Goal: Transaction & Acquisition: Purchase product/service

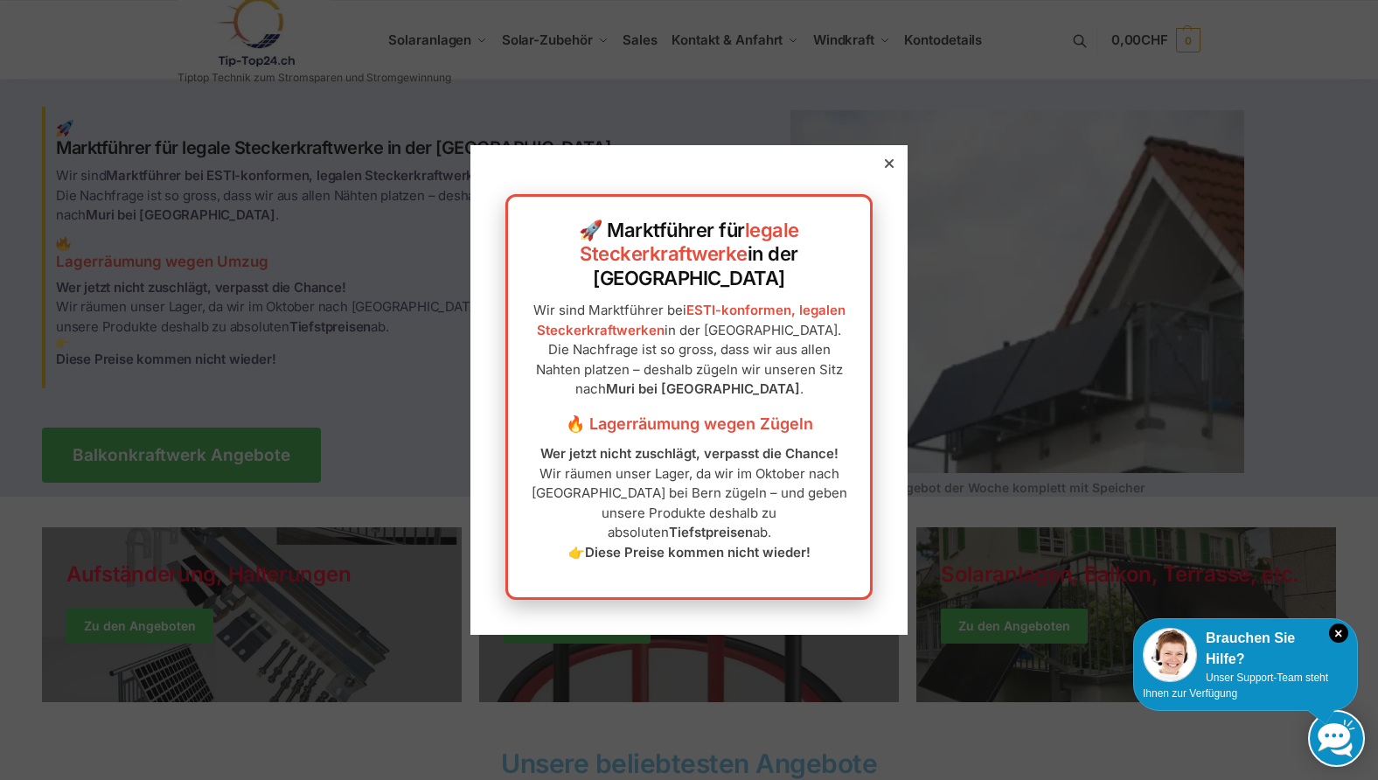
click at [885, 168] on icon at bounding box center [889, 163] width 9 height 9
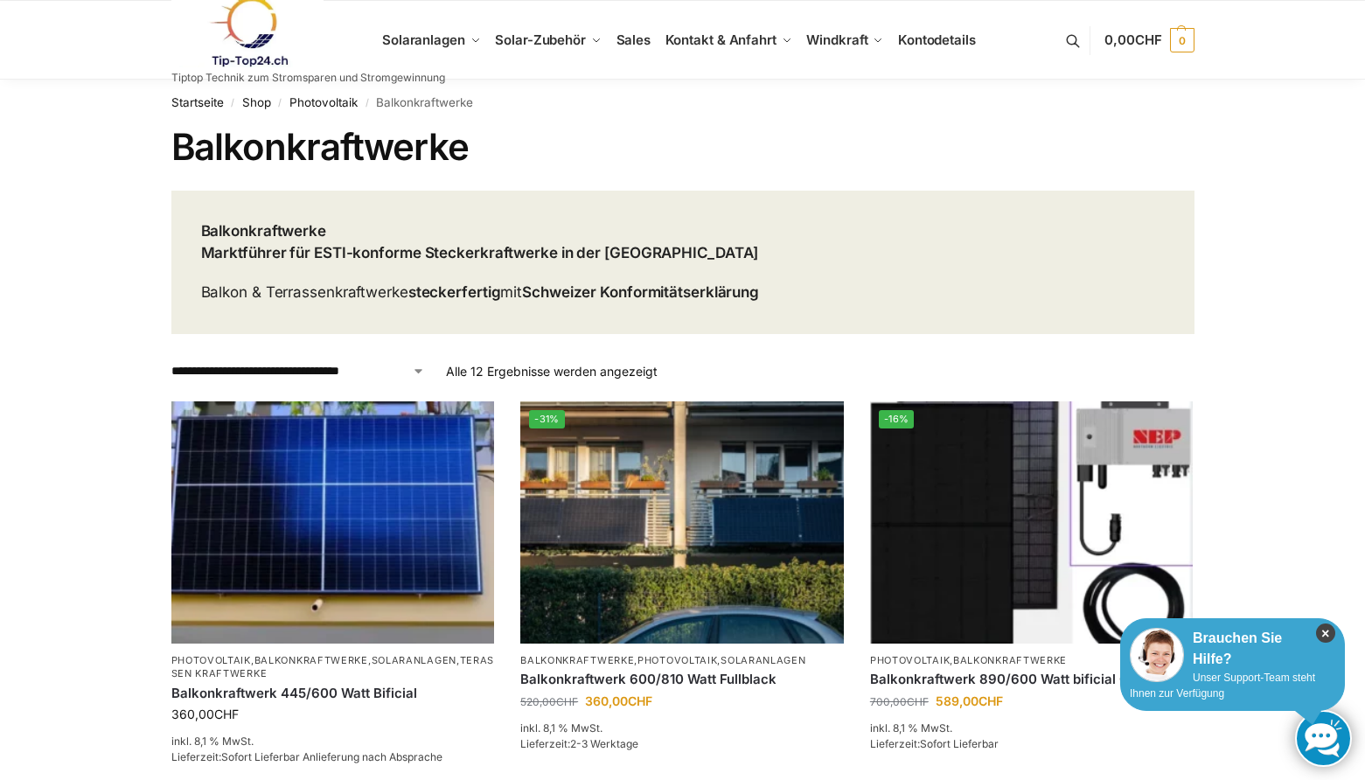
click at [1329, 632] on icon "×" at bounding box center [1325, 633] width 19 height 19
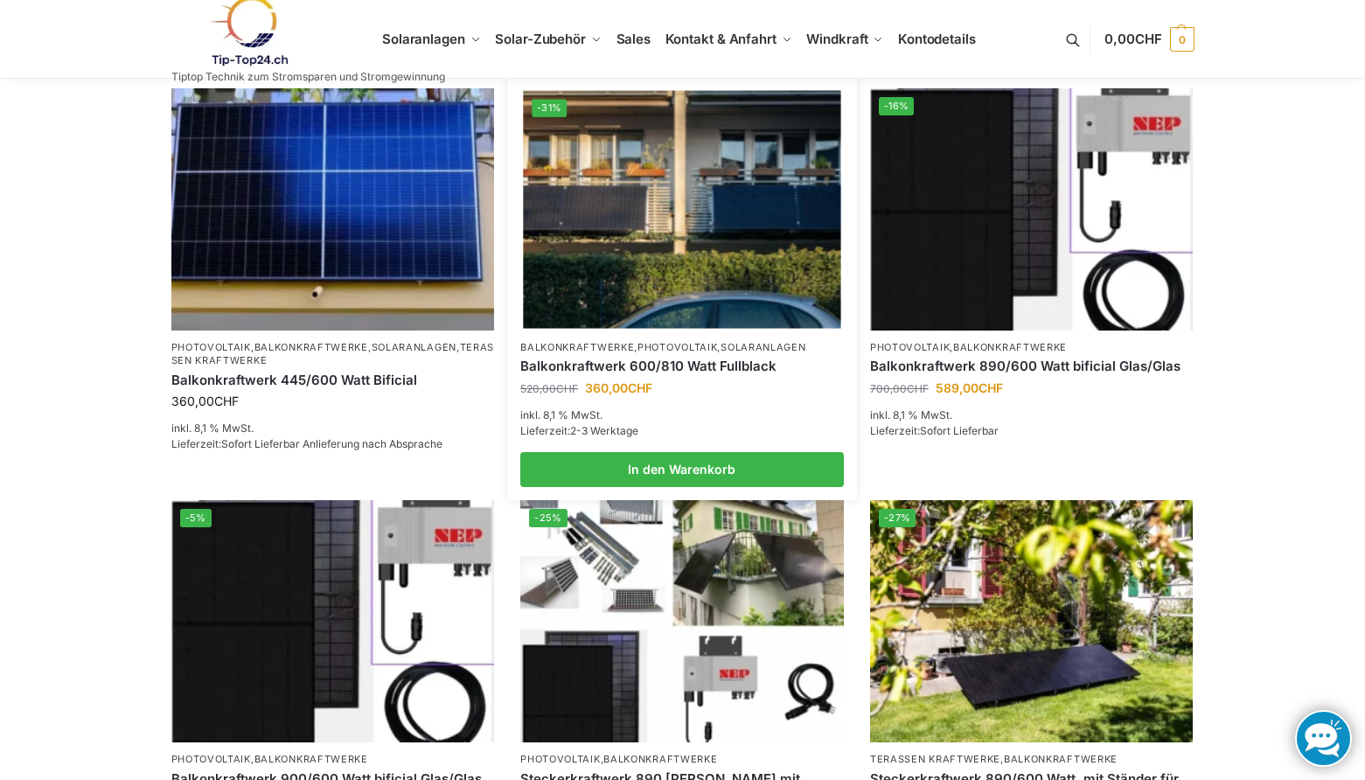
scroll to position [262, 0]
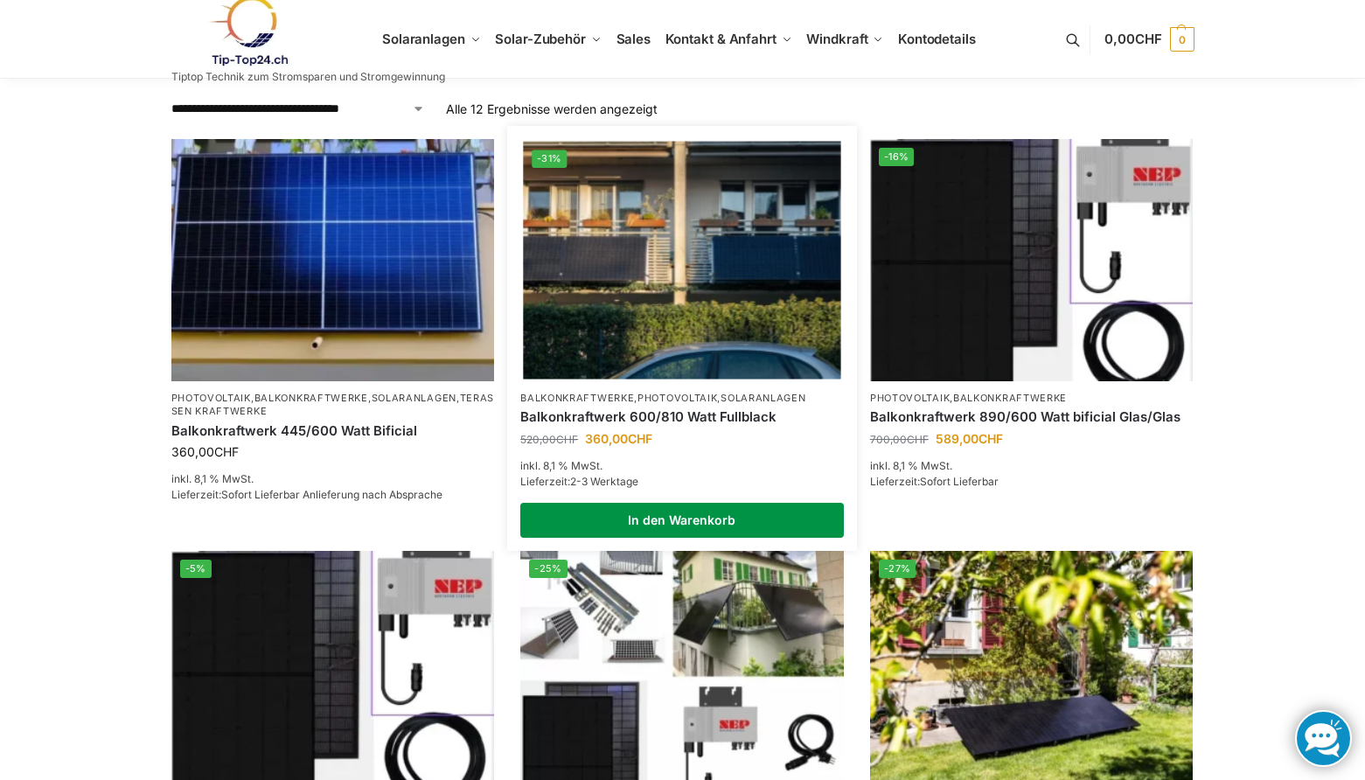
click at [659, 519] on link "In den Warenkorb" at bounding box center [682, 520] width 324 height 35
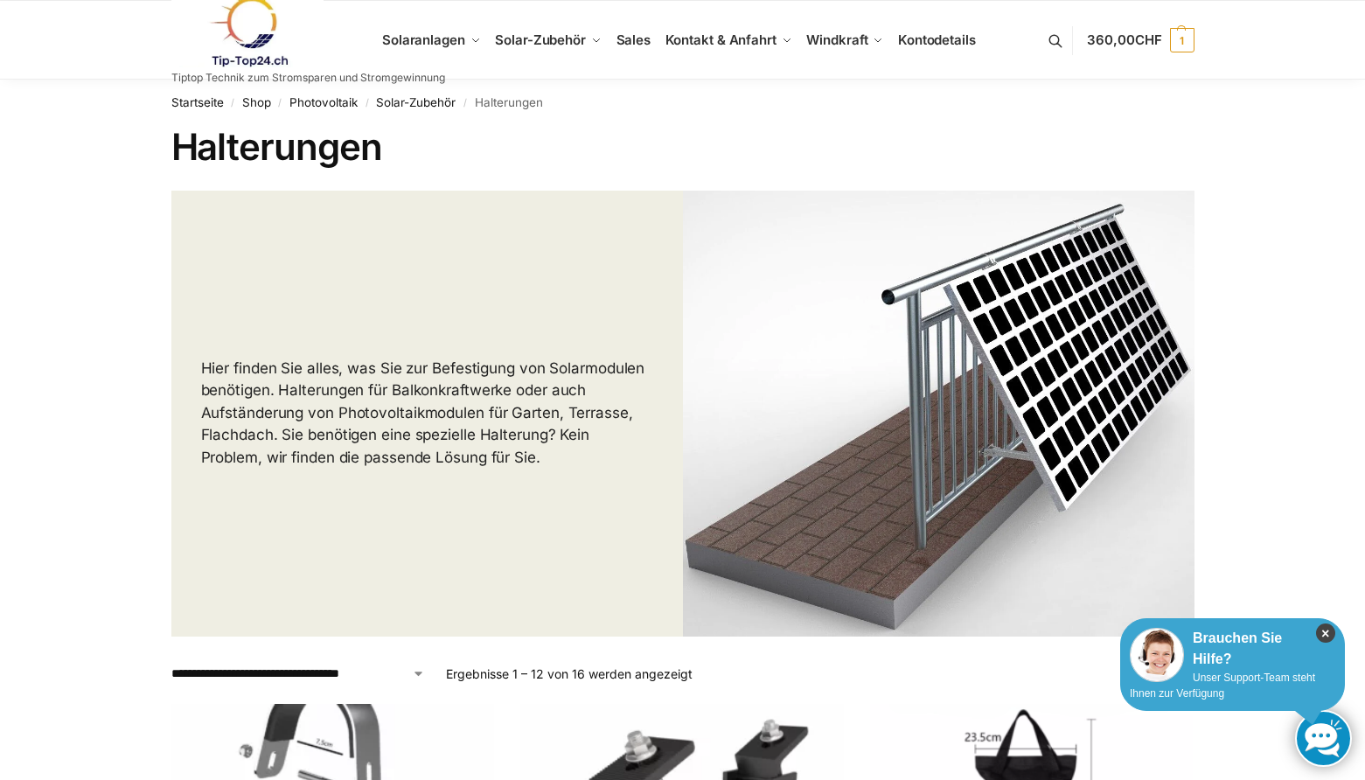
click at [1322, 631] on icon "×" at bounding box center [1325, 633] width 19 height 19
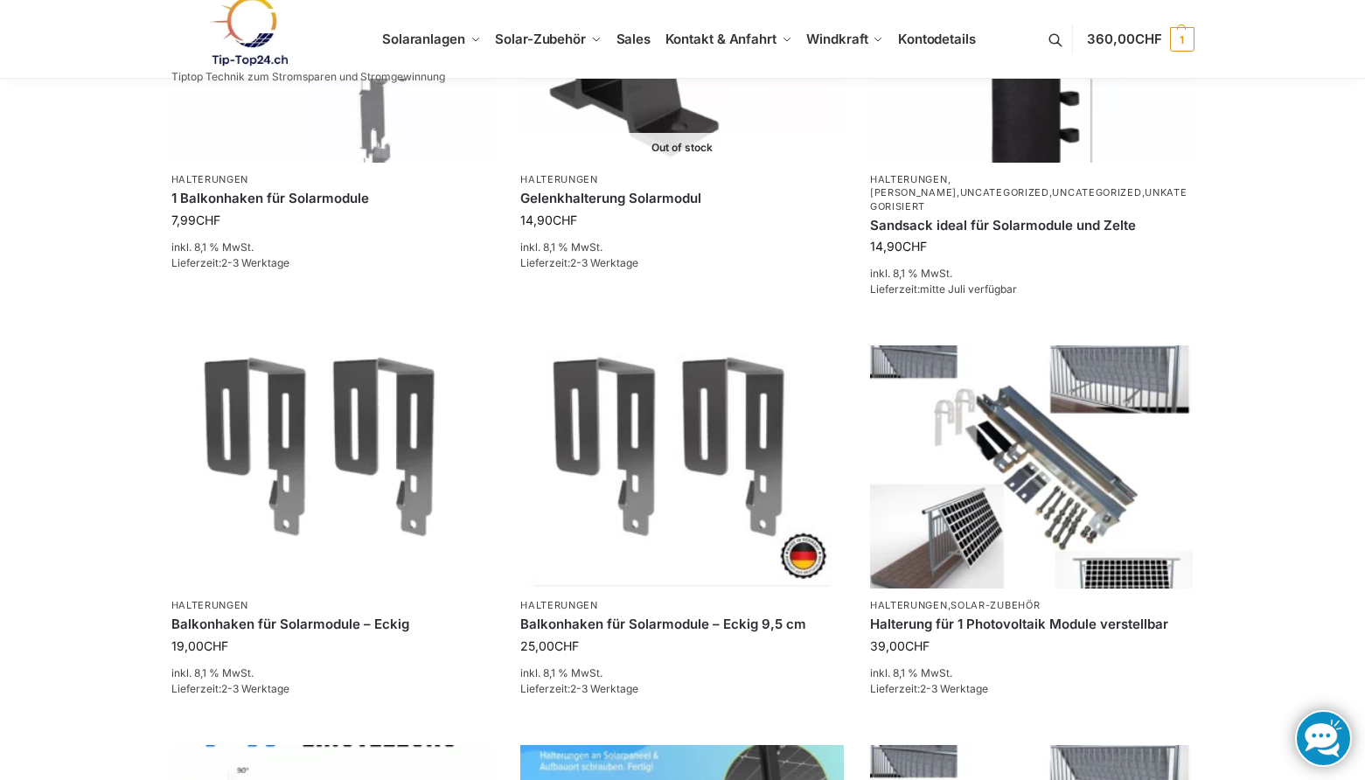
scroll to position [962, 0]
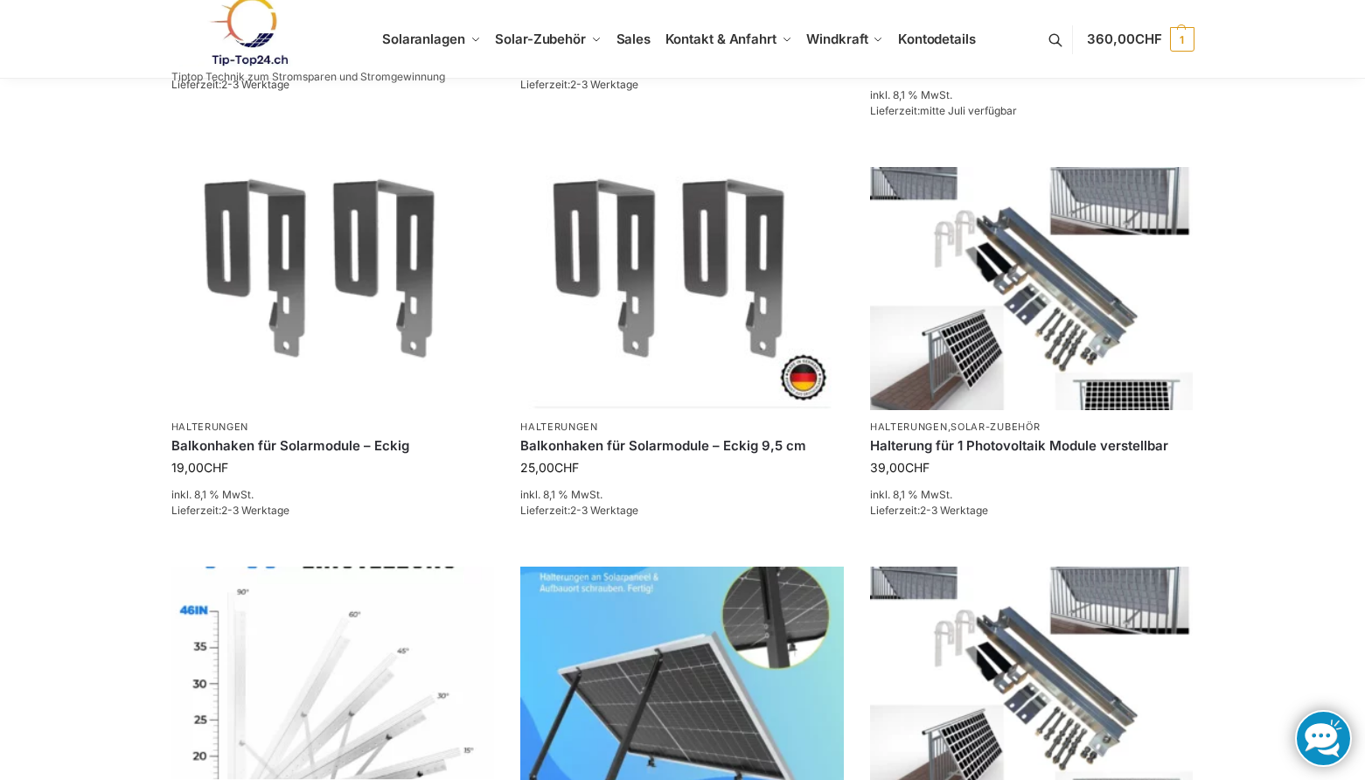
click at [81, 361] on div "**********" at bounding box center [682, 320] width 1365 height 2407
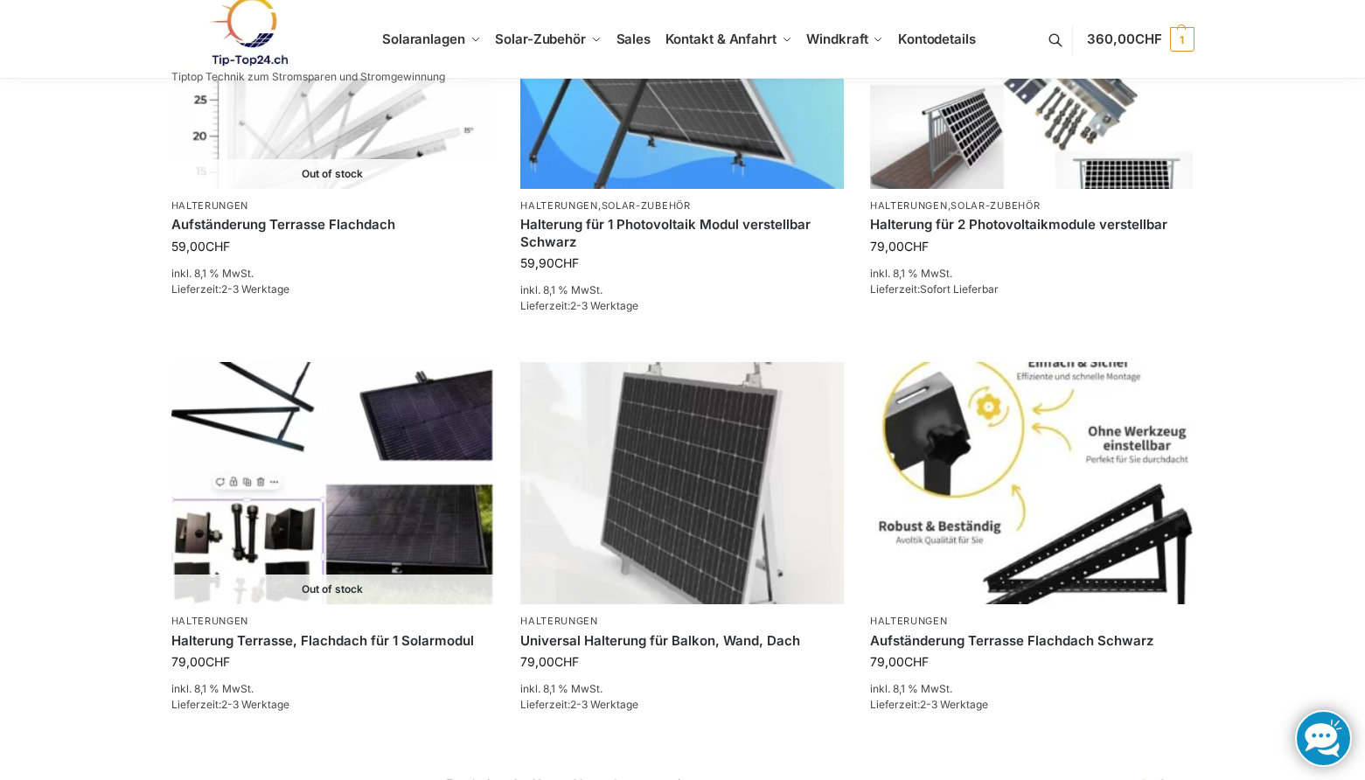
scroll to position [1574, 0]
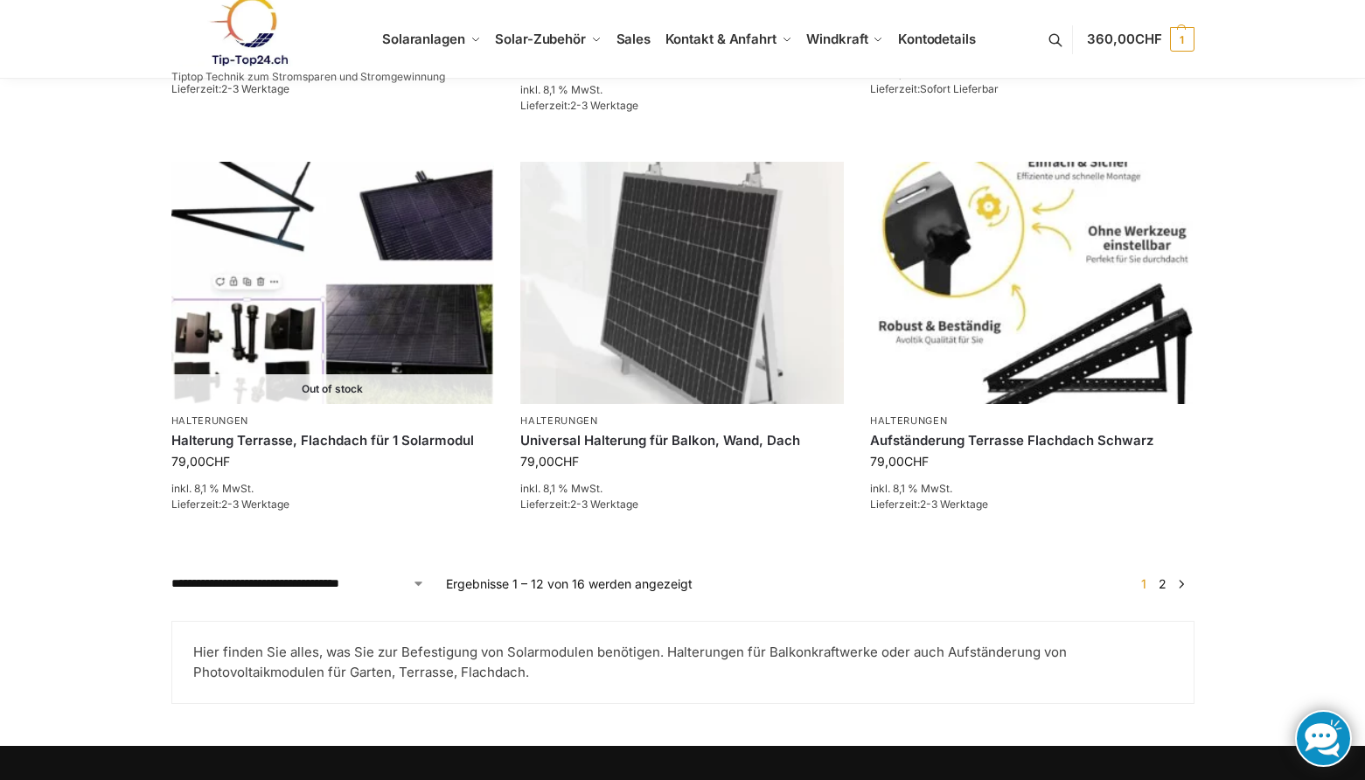
scroll to position [1749, 0]
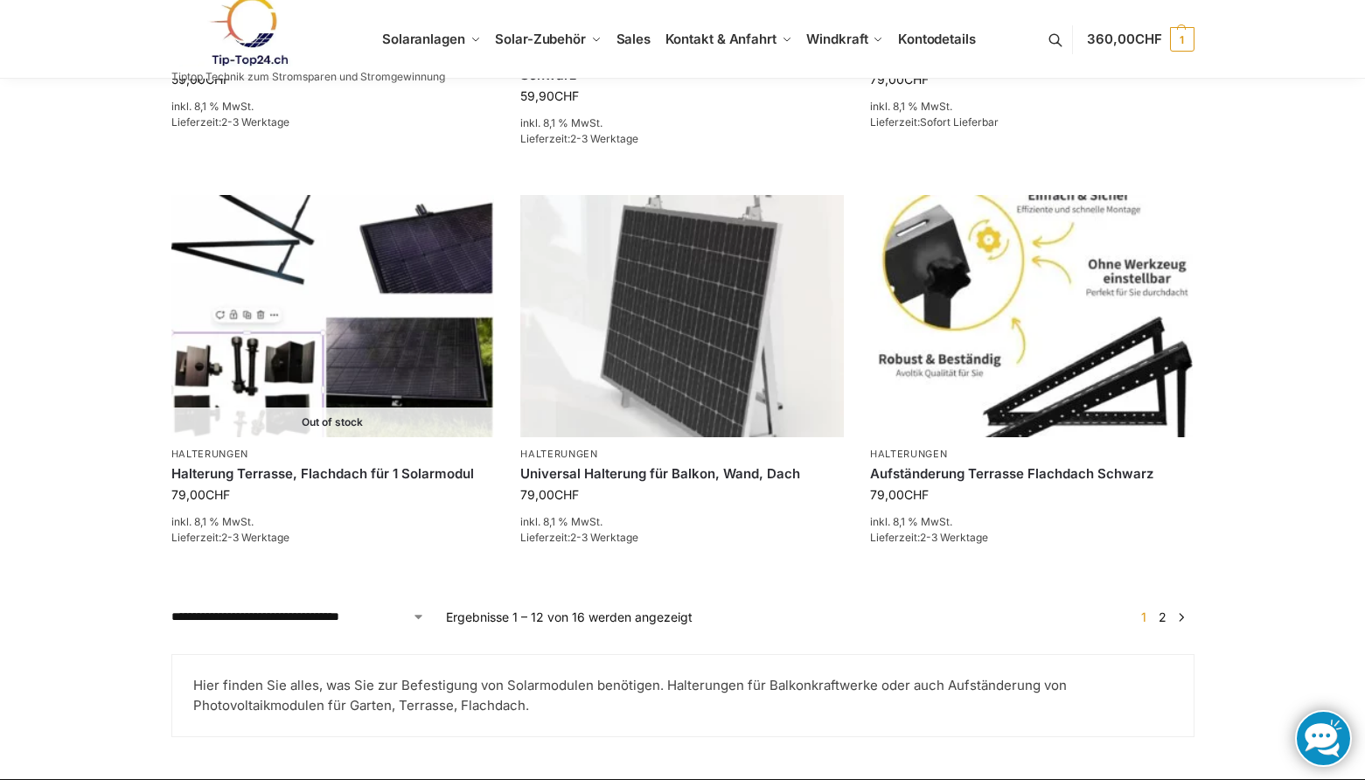
click at [1165, 610] on link "2" at bounding box center [1163, 617] width 17 height 15
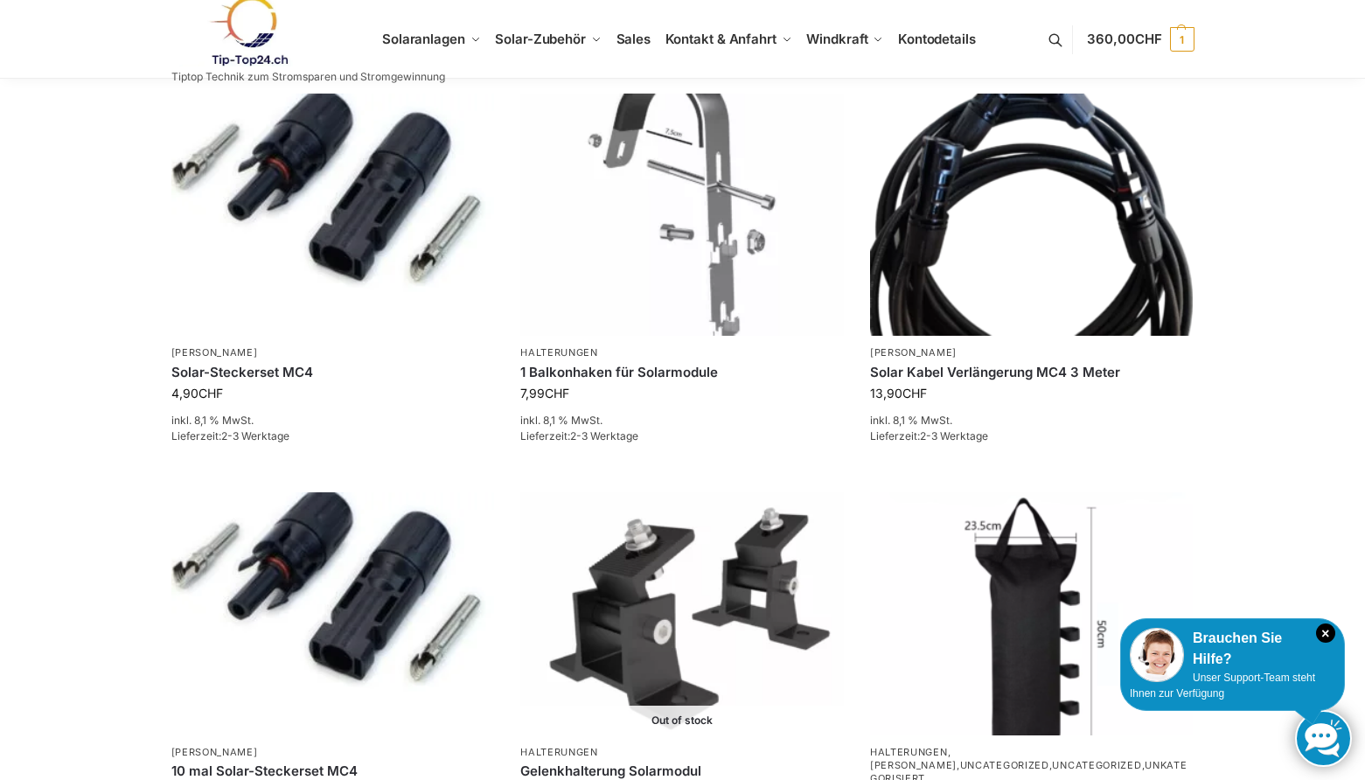
scroll to position [262, 0]
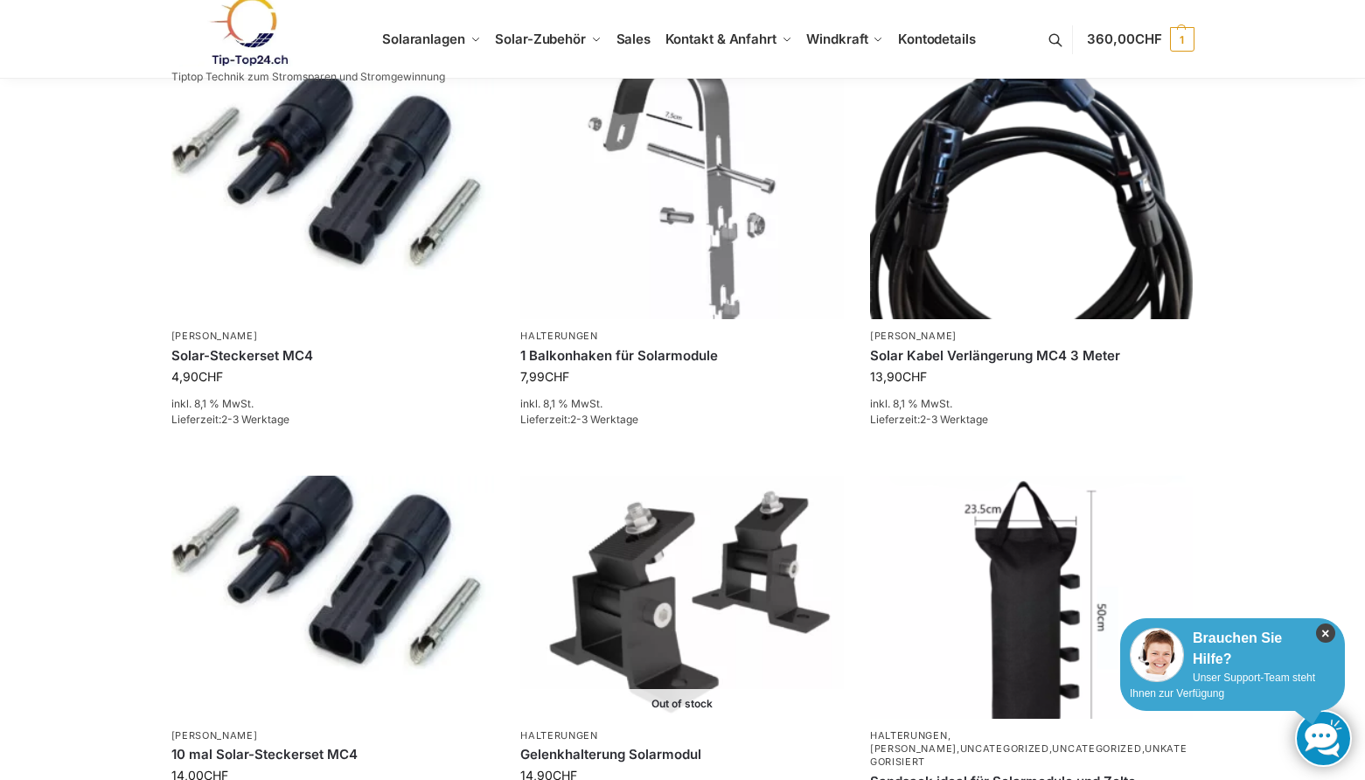
click at [1327, 628] on icon "×" at bounding box center [1325, 633] width 19 height 19
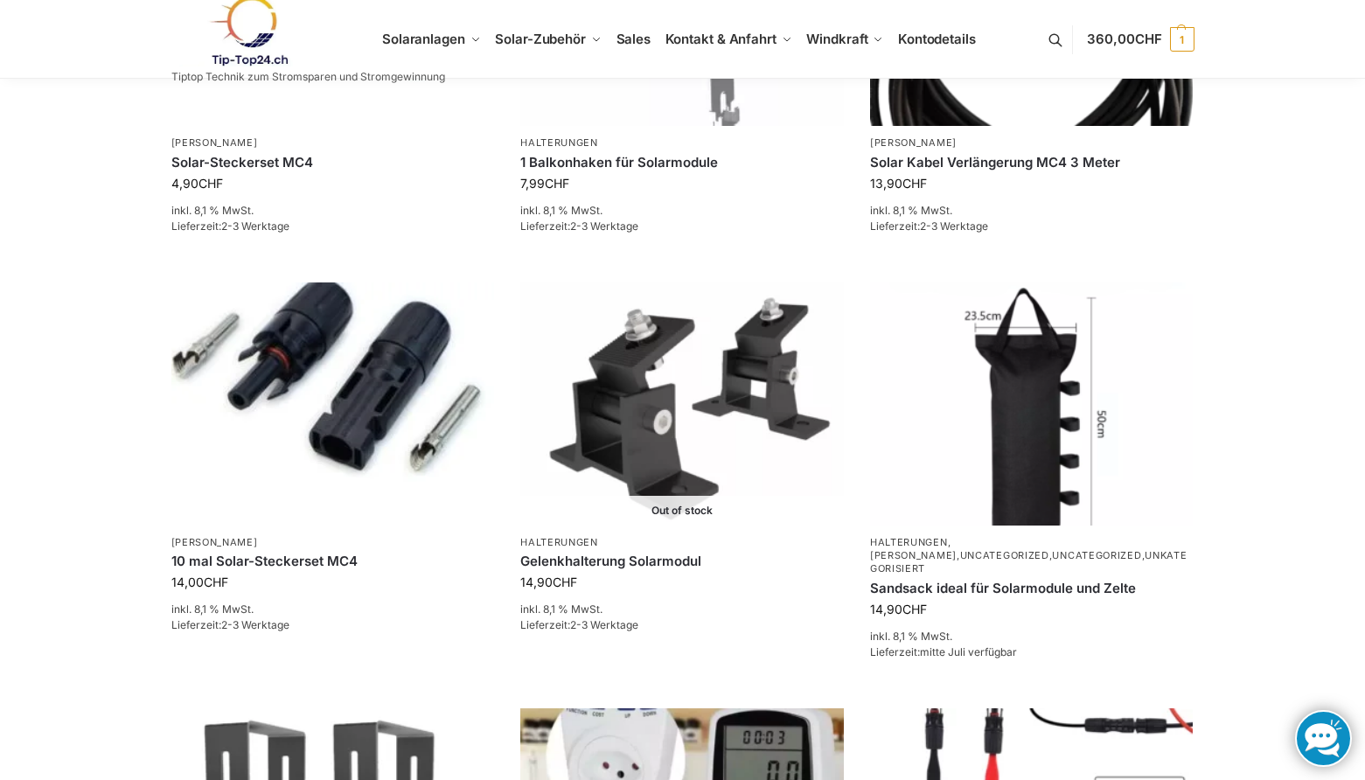
scroll to position [437, 0]
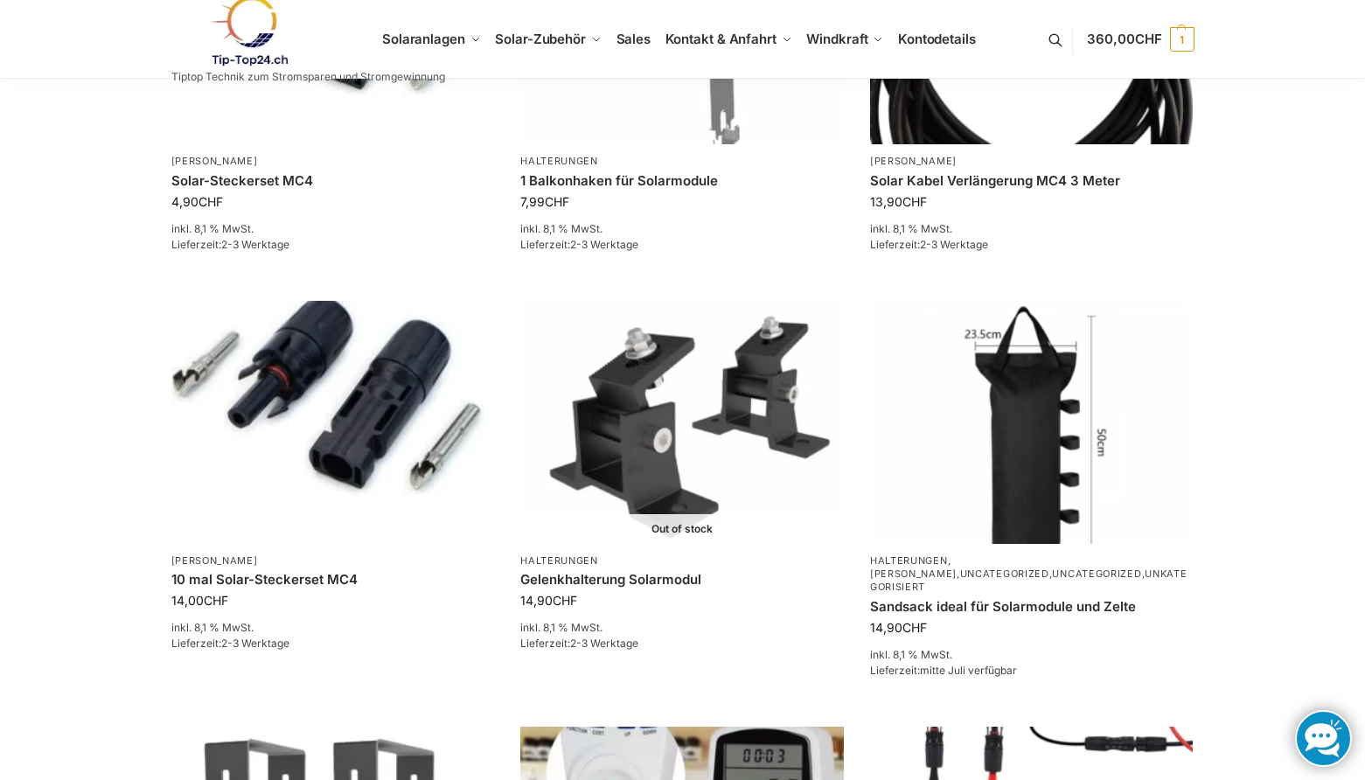
click at [94, 470] on div "**********" at bounding box center [682, 599] width 1365 height 1915
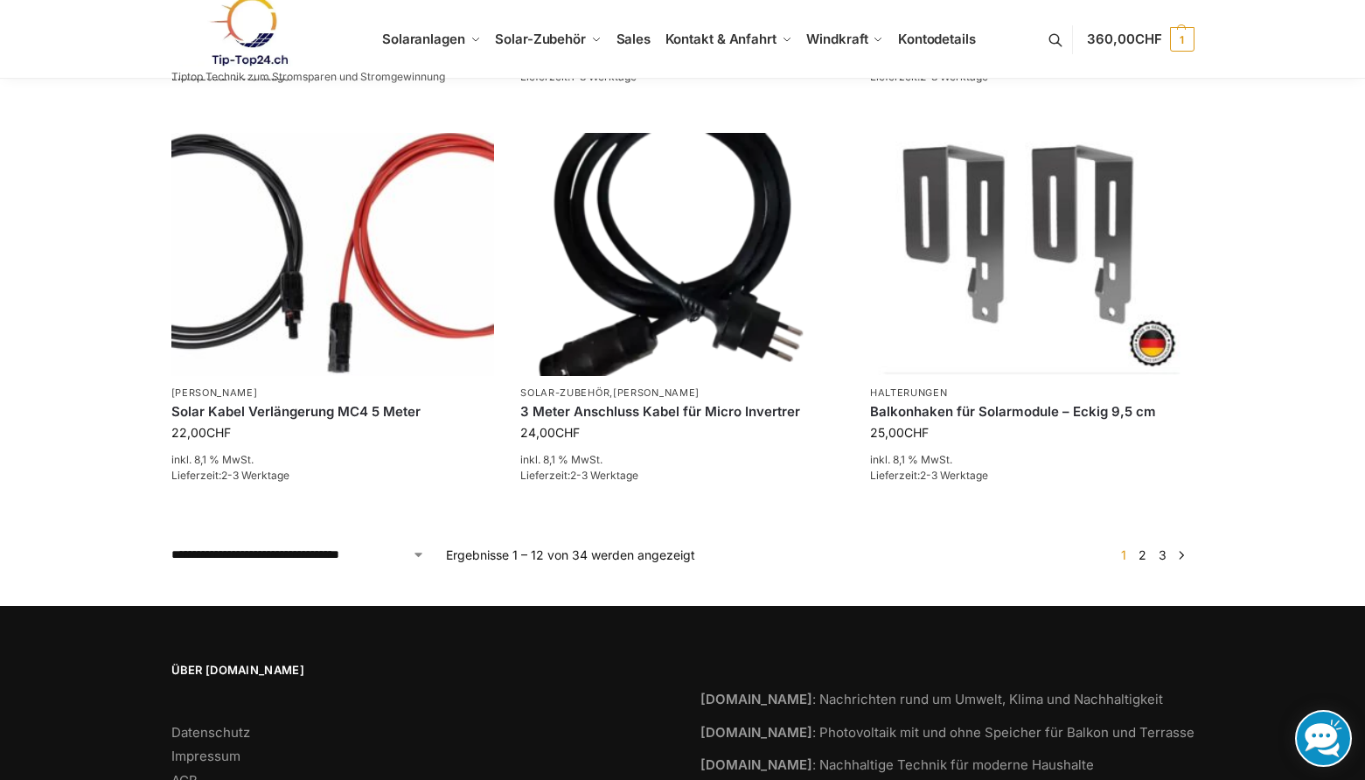
scroll to position [1399, 0]
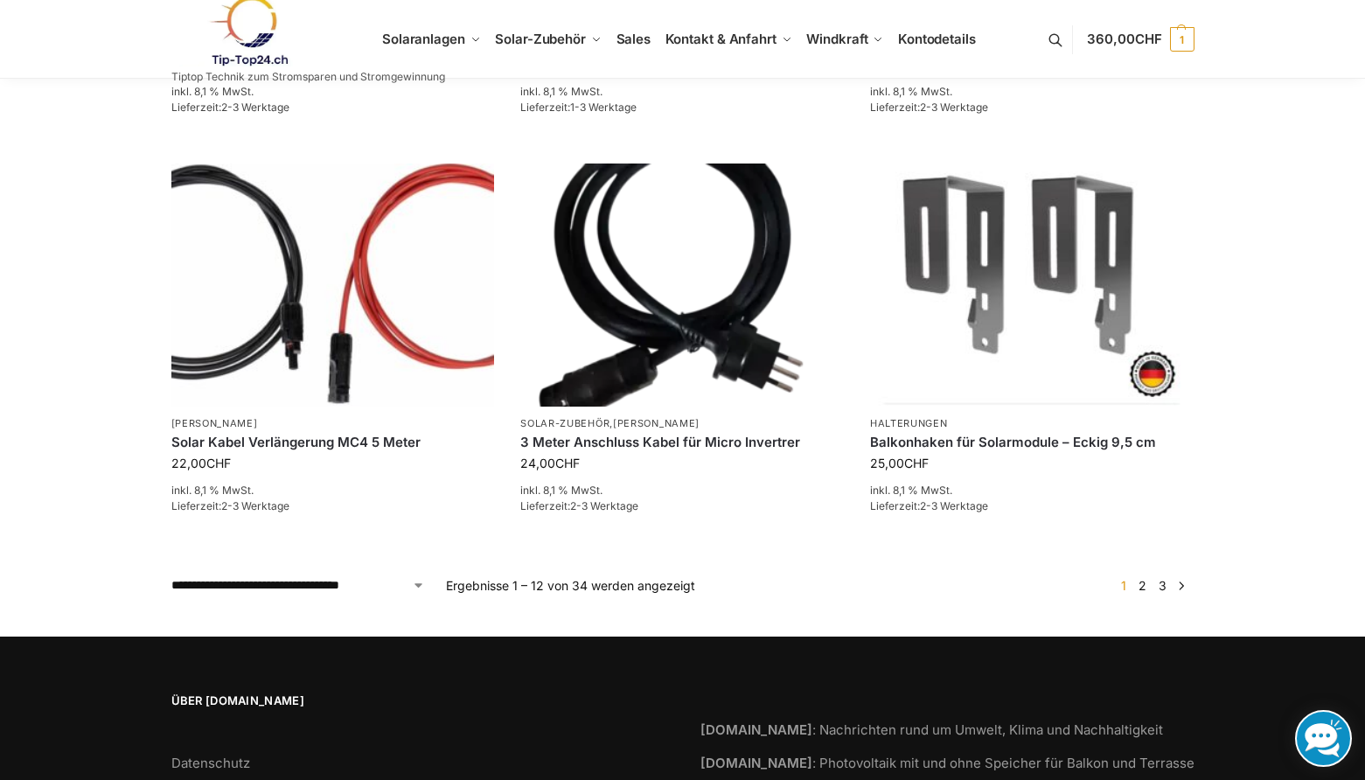
click at [1142, 578] on link "2" at bounding box center [1142, 585] width 17 height 15
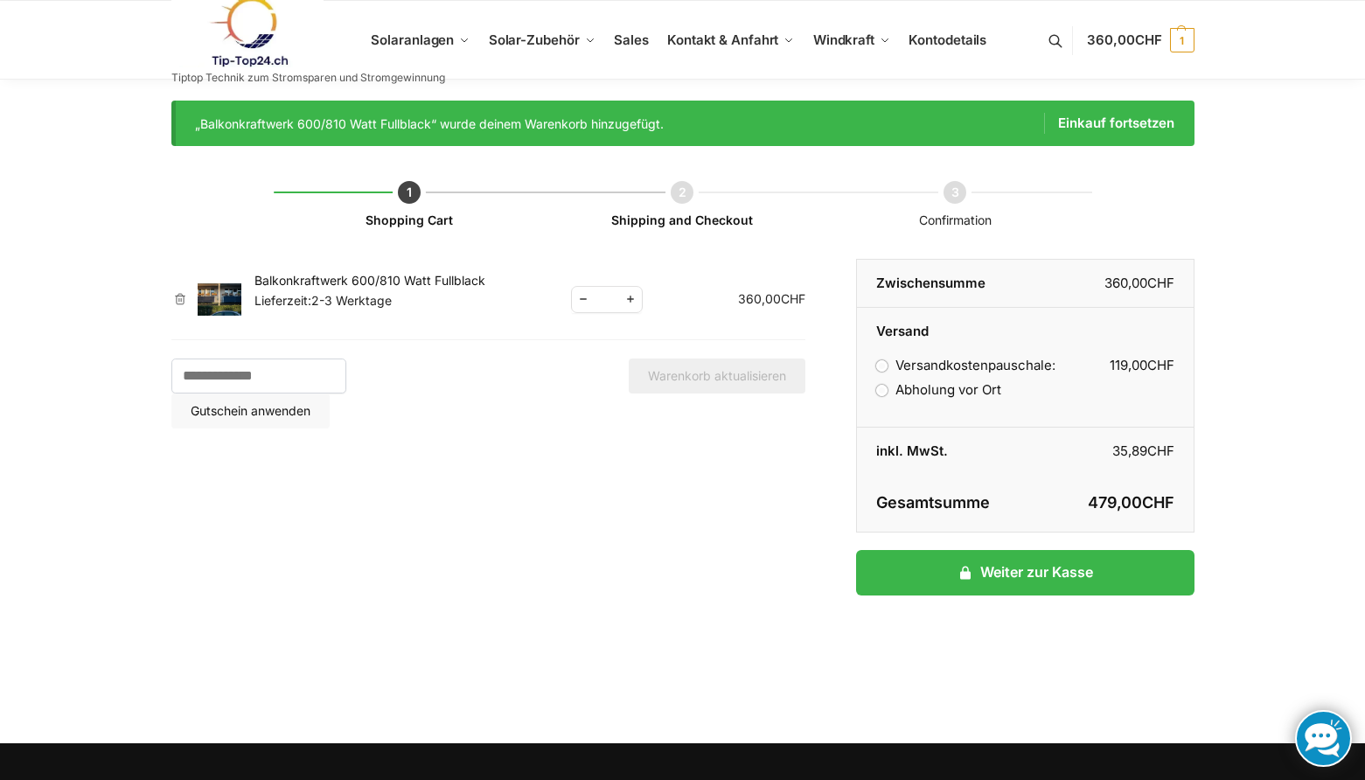
click at [164, 548] on div "Warenkorb Shopping Cart Shipping and Checkout Confirmation Artikel entfernen Vo…" at bounding box center [683, 423] width 1097 height 555
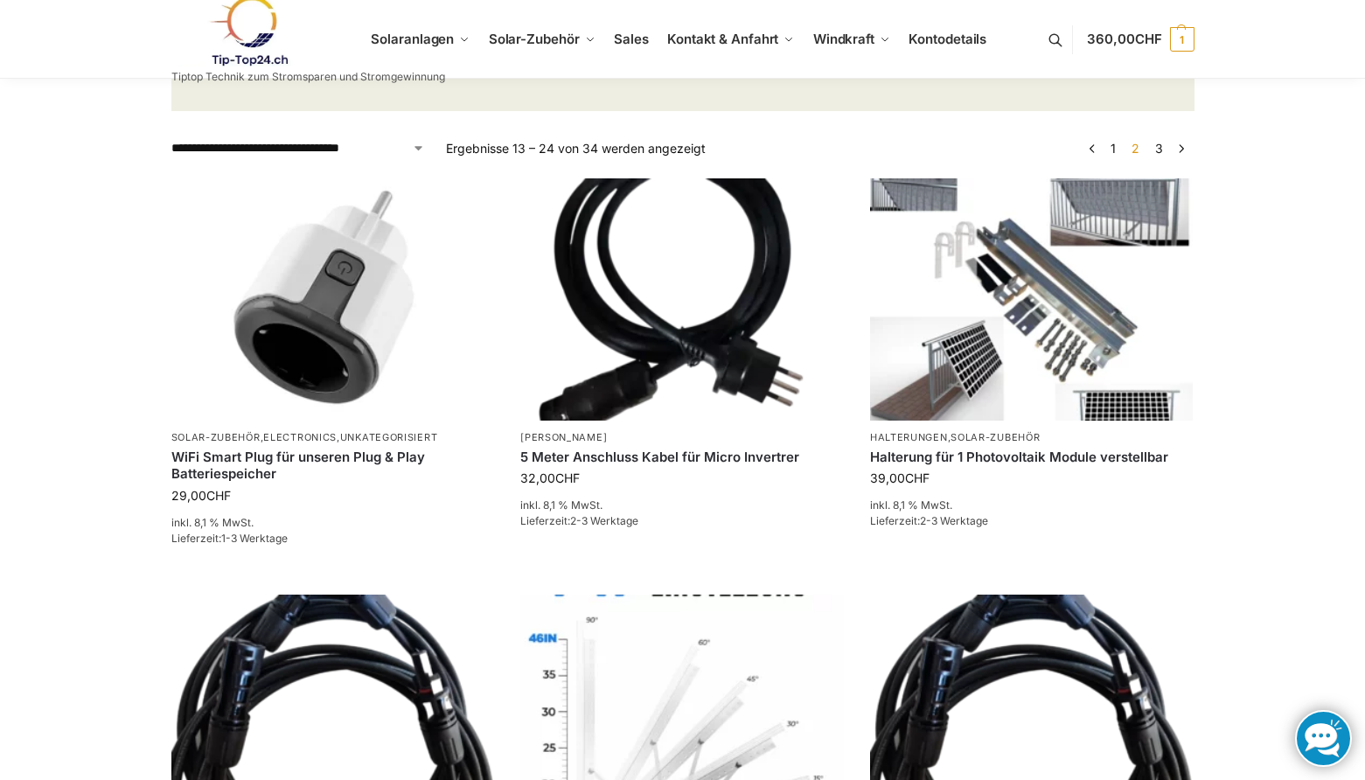
scroll to position [175, 0]
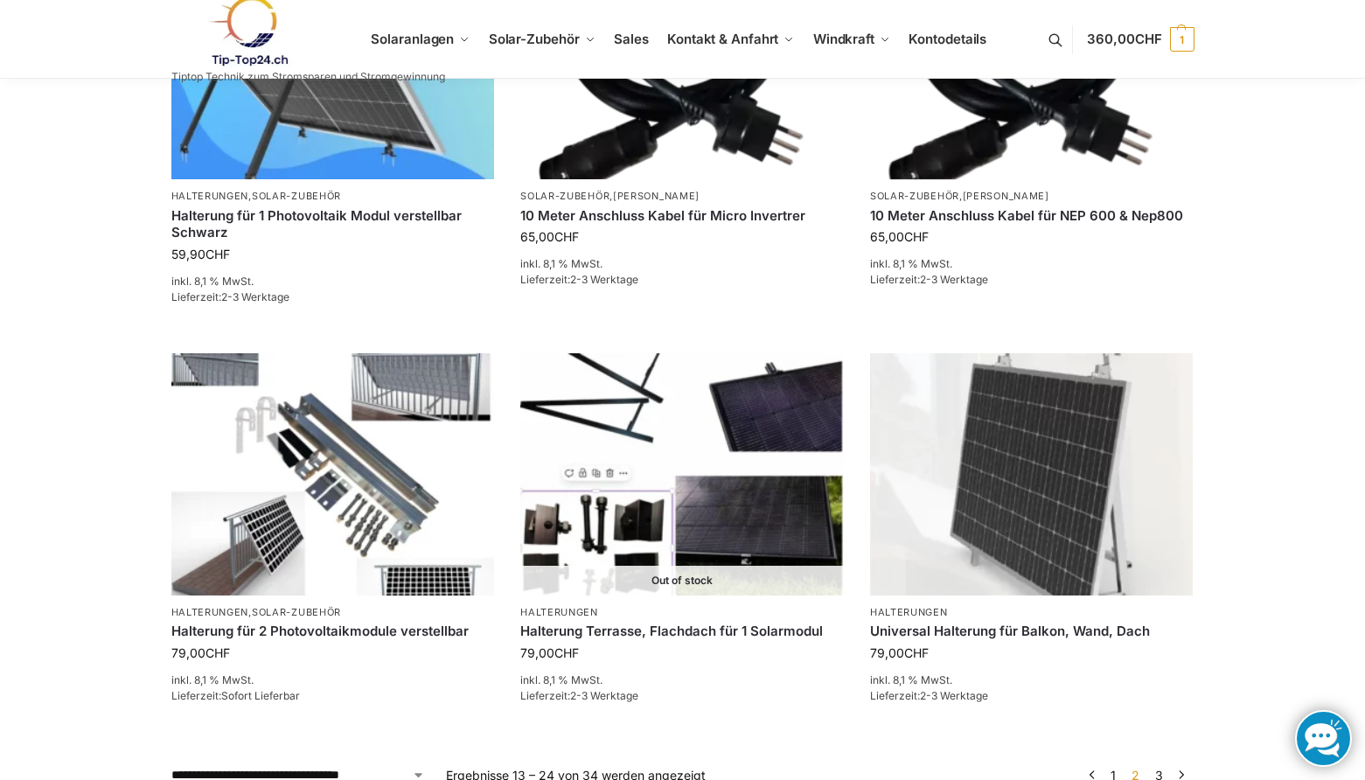
scroll to position [1225, 0]
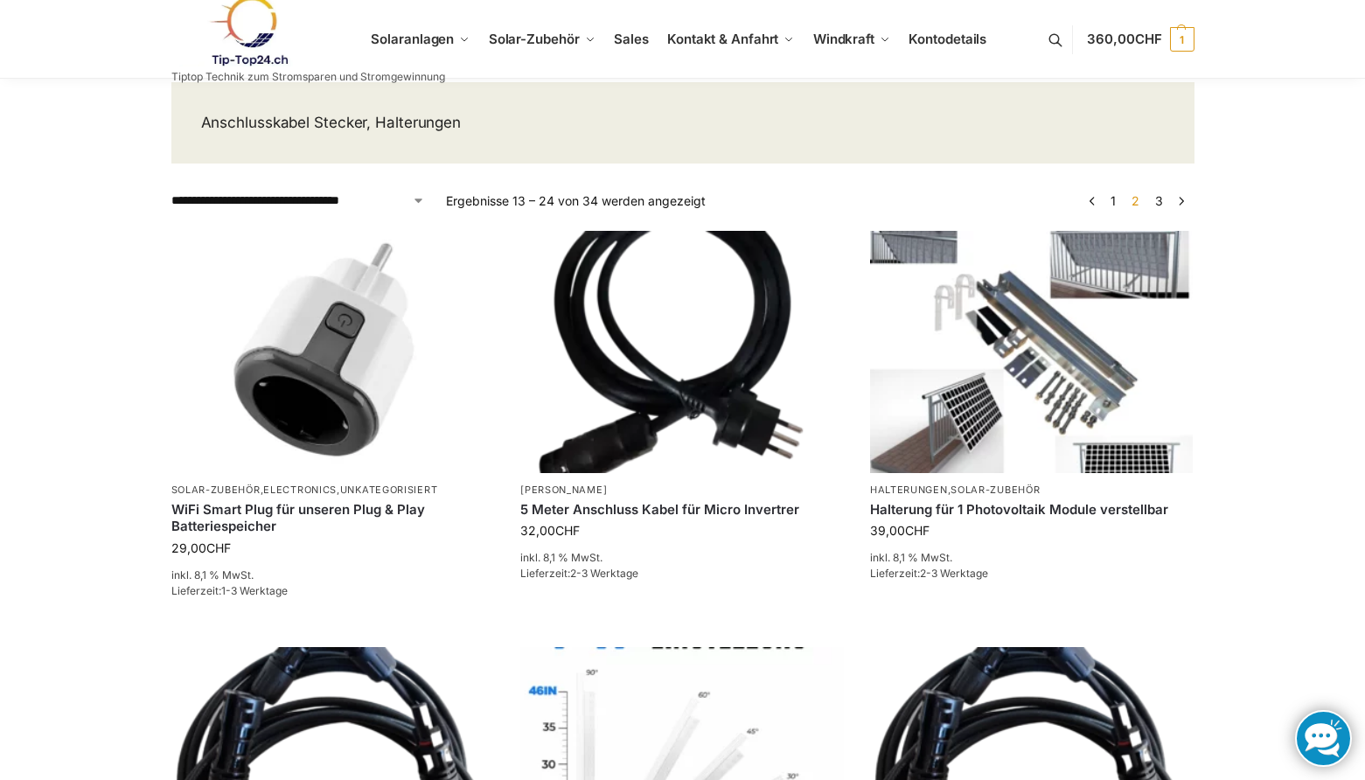
scroll to position [0, 0]
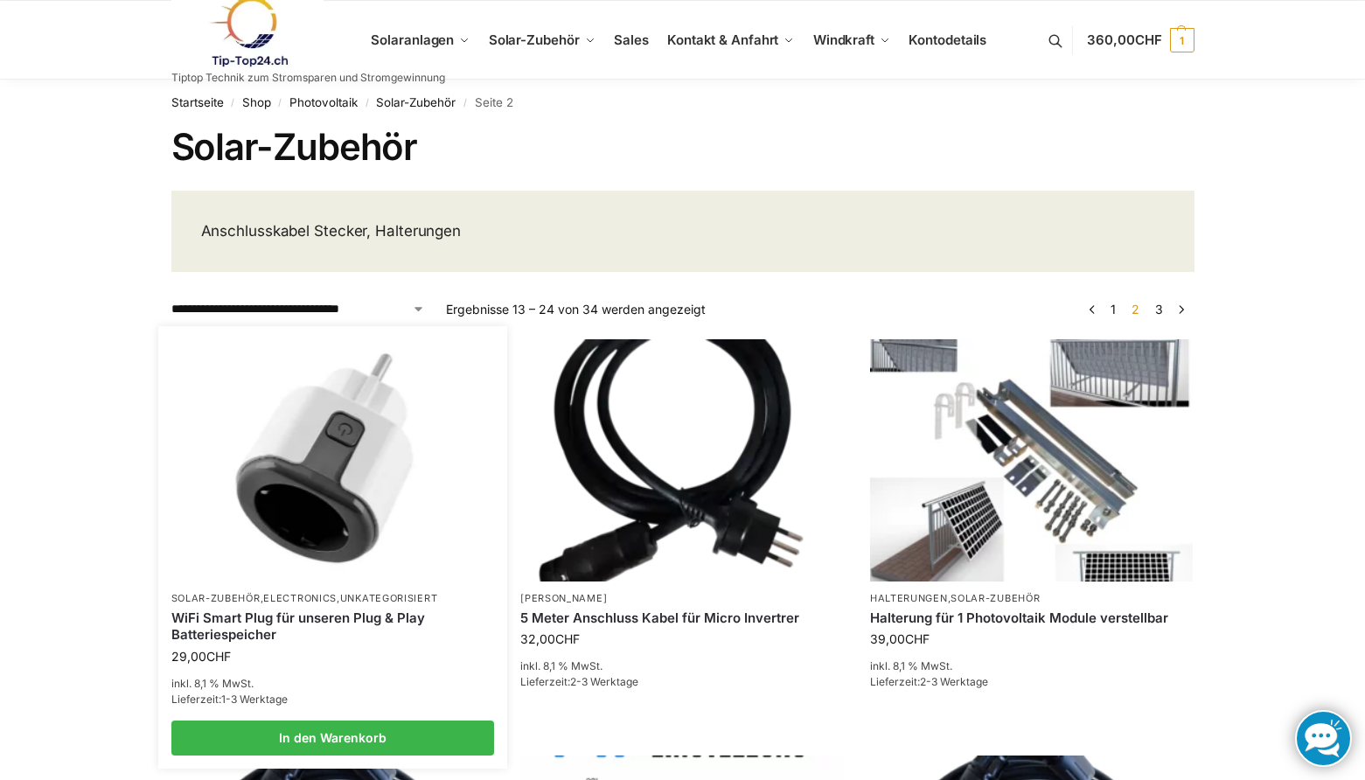
drag, startPoint x: 257, startPoint y: 591, endPoint x: 199, endPoint y: 625, distance: 67.8
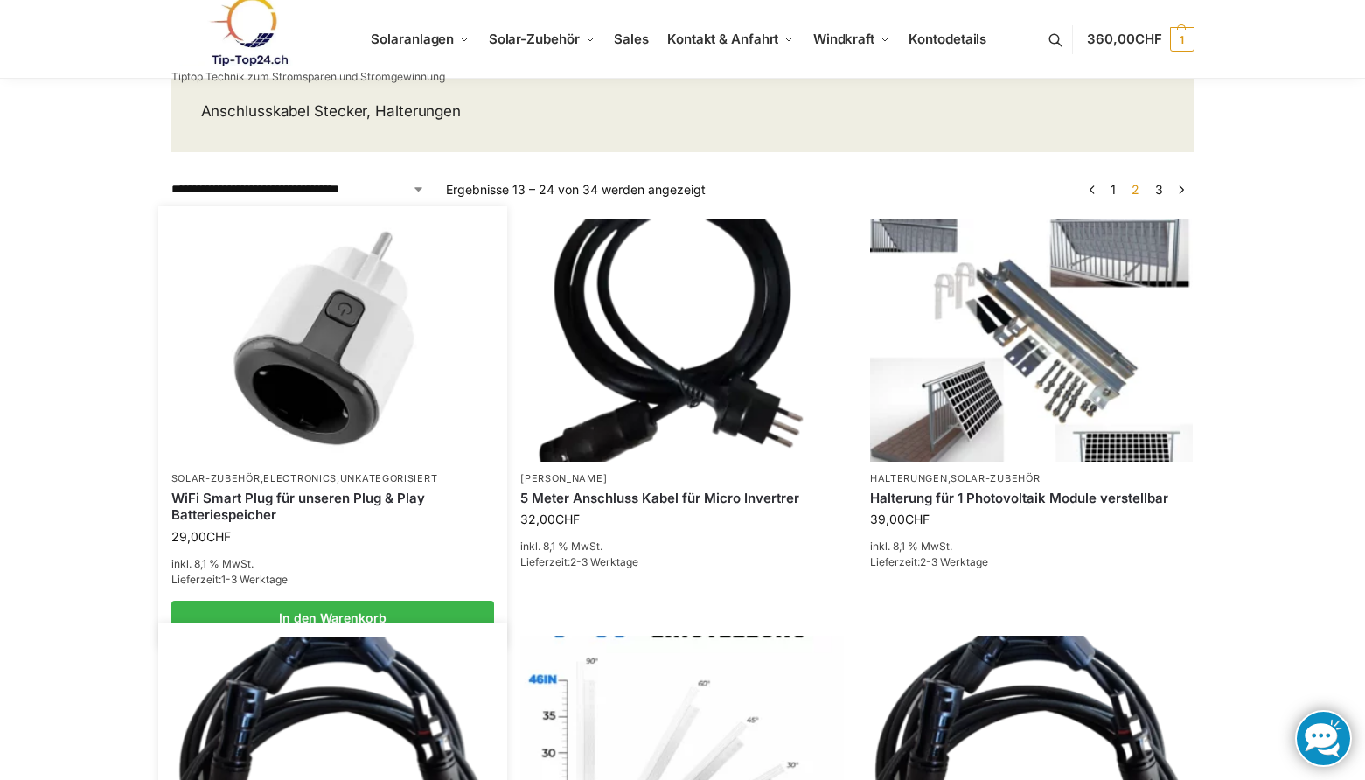
scroll to position [87, 0]
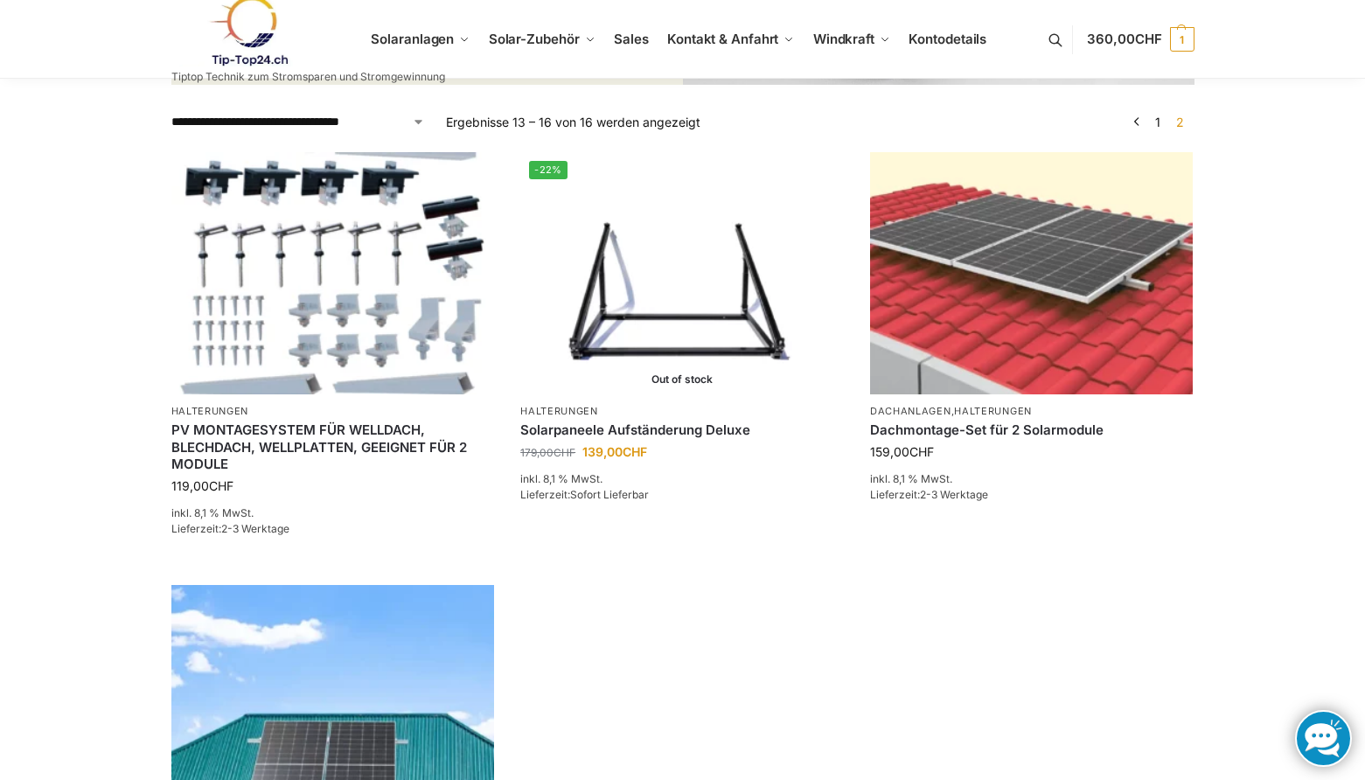
scroll to position [525, 0]
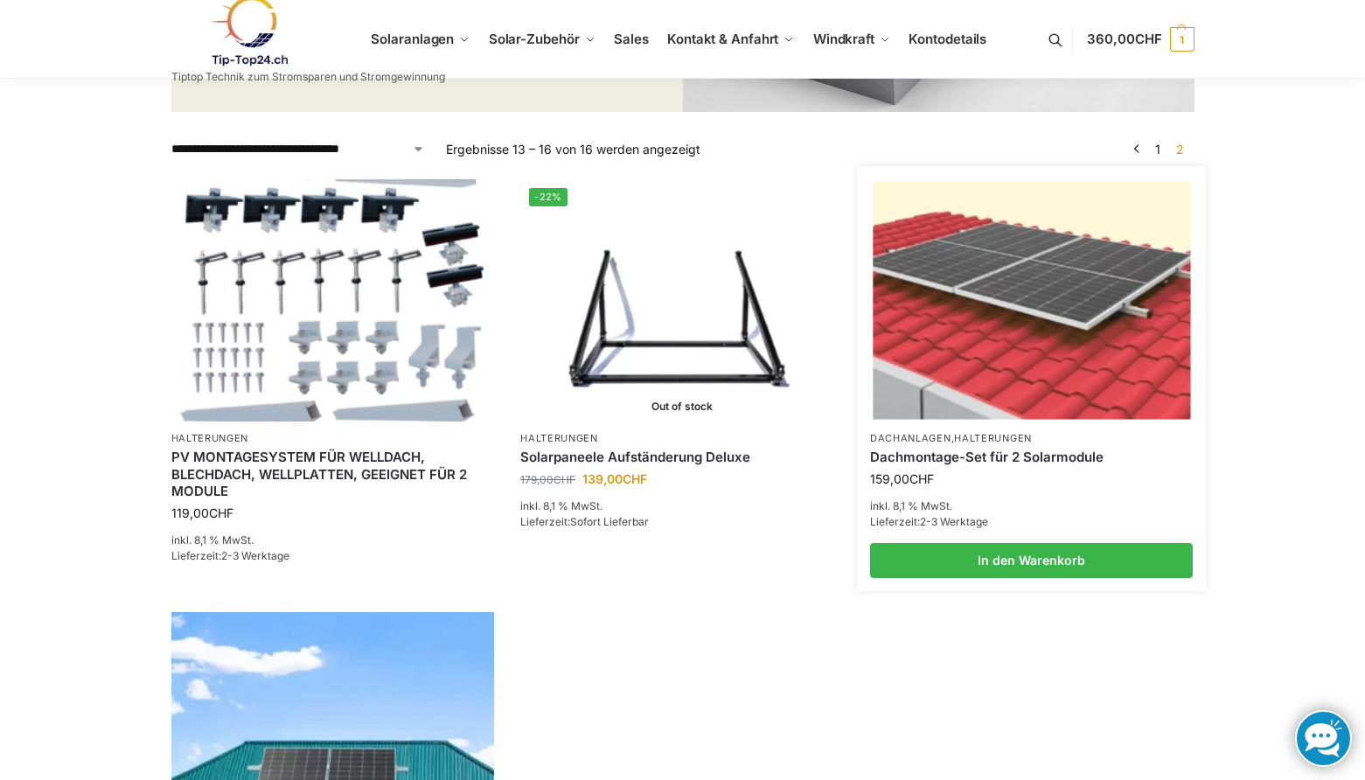
click at [922, 449] on link "Dachmontage-Set für 2 Solarmodule" at bounding box center [1032, 457] width 324 height 17
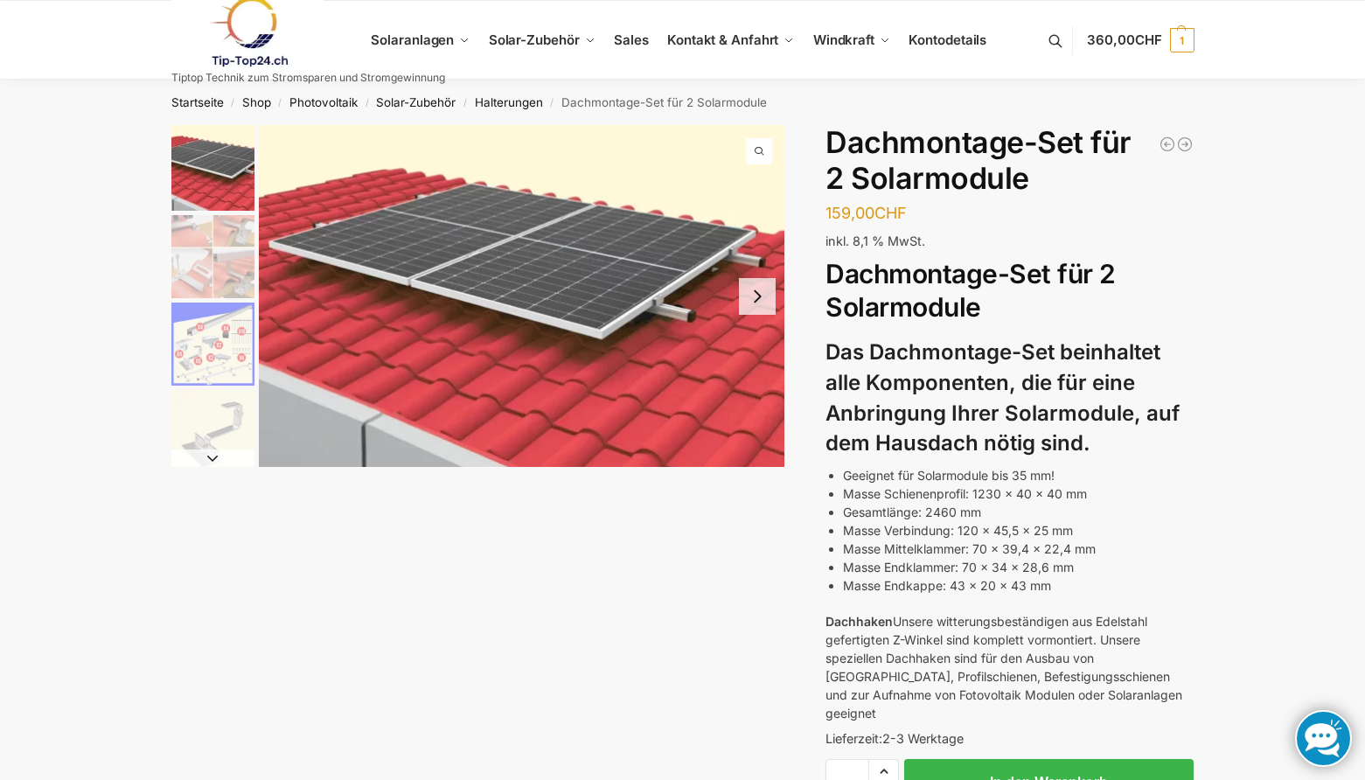
click at [944, 521] on li "Masse Verbindung: 120 x 45,5 x 25 mm" at bounding box center [1018, 530] width 351 height 18
click at [941, 542] on li "Masse Mittelklammer: 70 x 39,4 x 22,4 mm" at bounding box center [1018, 549] width 351 height 18
drag, startPoint x: 939, startPoint y: 552, endPoint x: 1076, endPoint y: 579, distance: 139.1
click at [1076, 579] on ul "Geeignet für Solarmodule bis 35 mm! Masse Schienenprofil: 1230 x 40 x 40 mm Ges…" at bounding box center [1018, 530] width 351 height 129
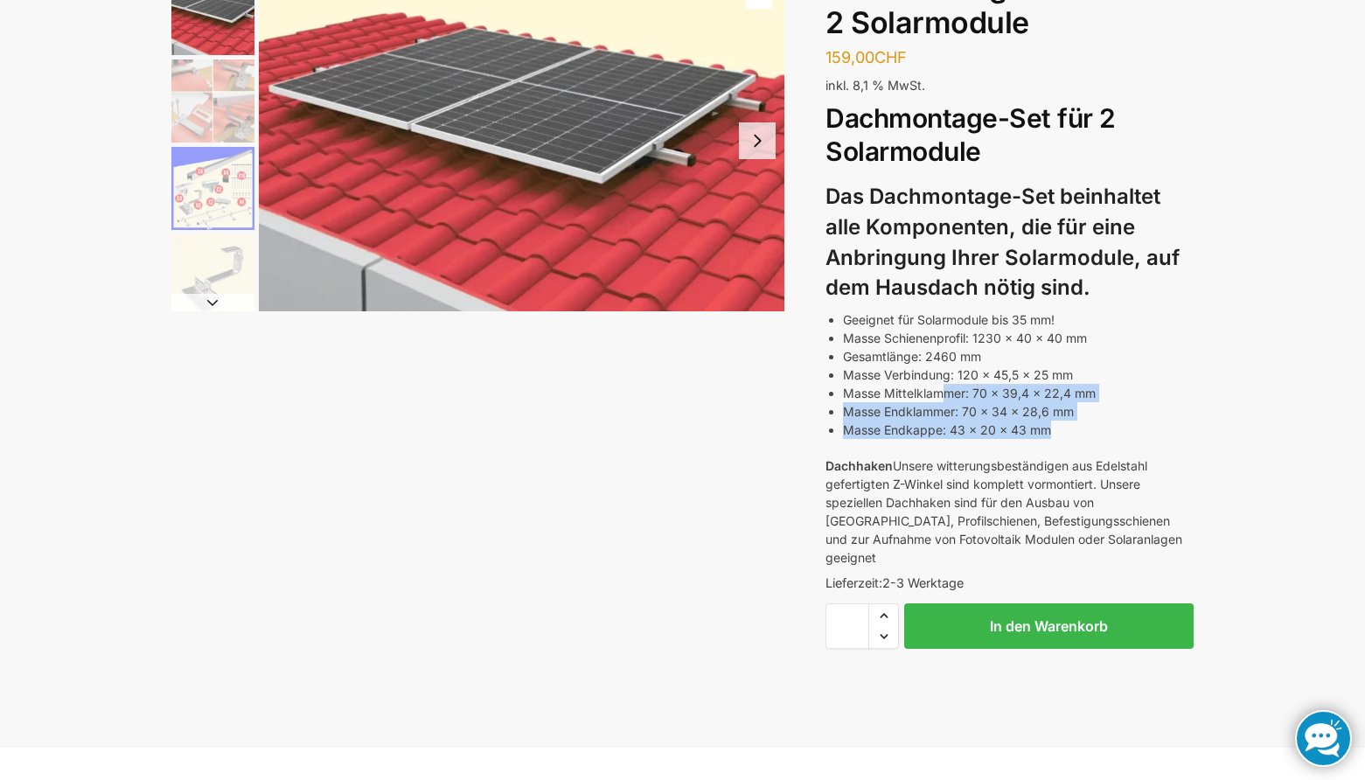
scroll to position [87, 0]
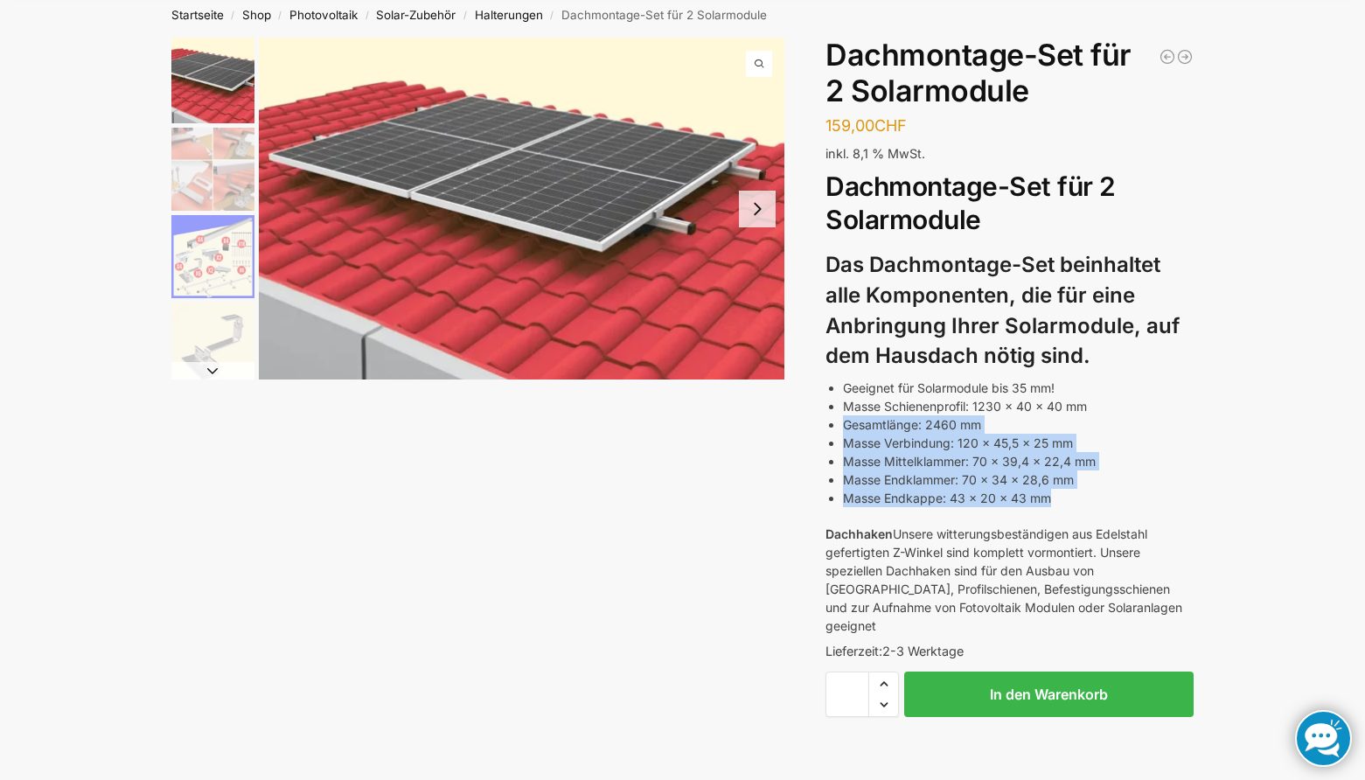
drag, startPoint x: 844, startPoint y: 427, endPoint x: 1075, endPoint y: 498, distance: 241.5
click at [1075, 498] on ul "Geeignet für Solarmodule bis 35 mm! Masse Schienenprofil: 1230 x 40 x 40 mm Ges…" at bounding box center [1018, 443] width 351 height 129
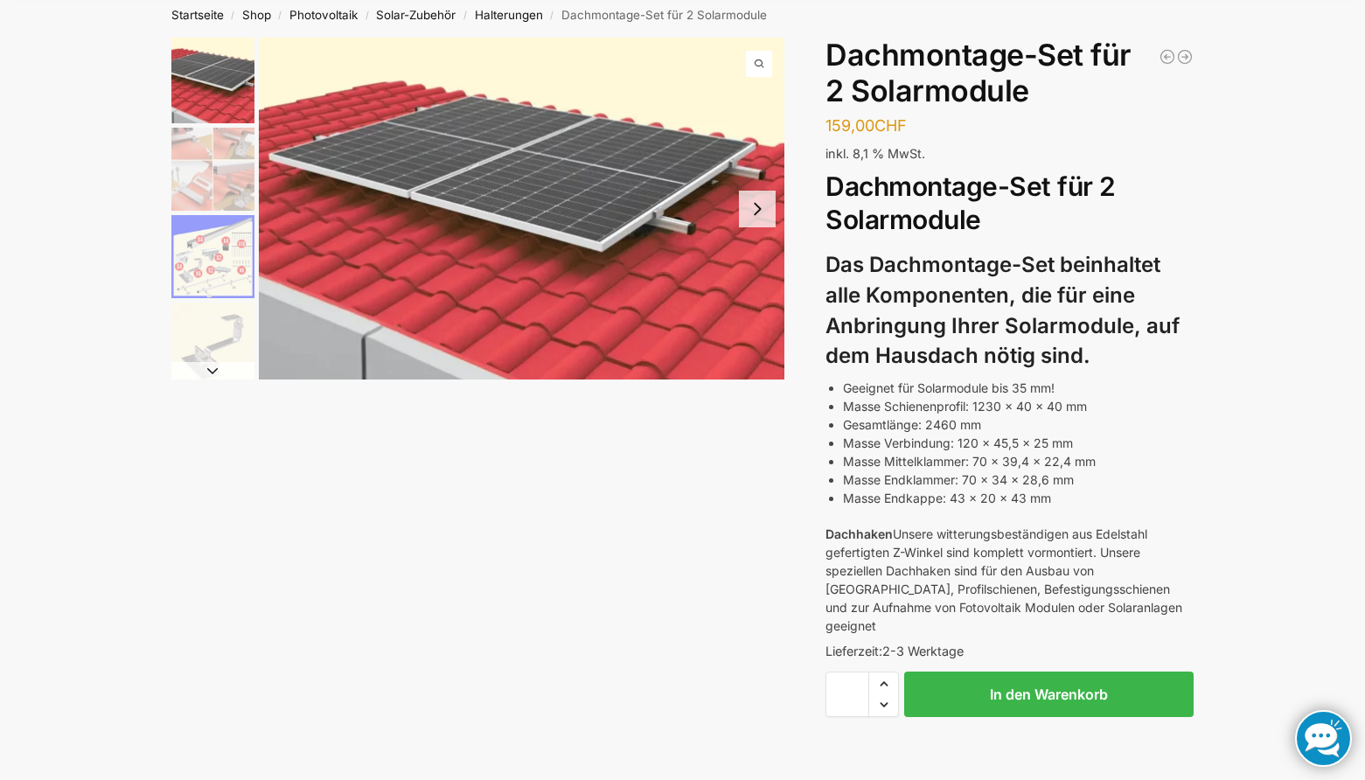
click at [929, 538] on p "Dachhaken Unsere witterungsbeständigen aus Edelstahl gefertigten Z-Winkel sind …" at bounding box center [1010, 580] width 368 height 110
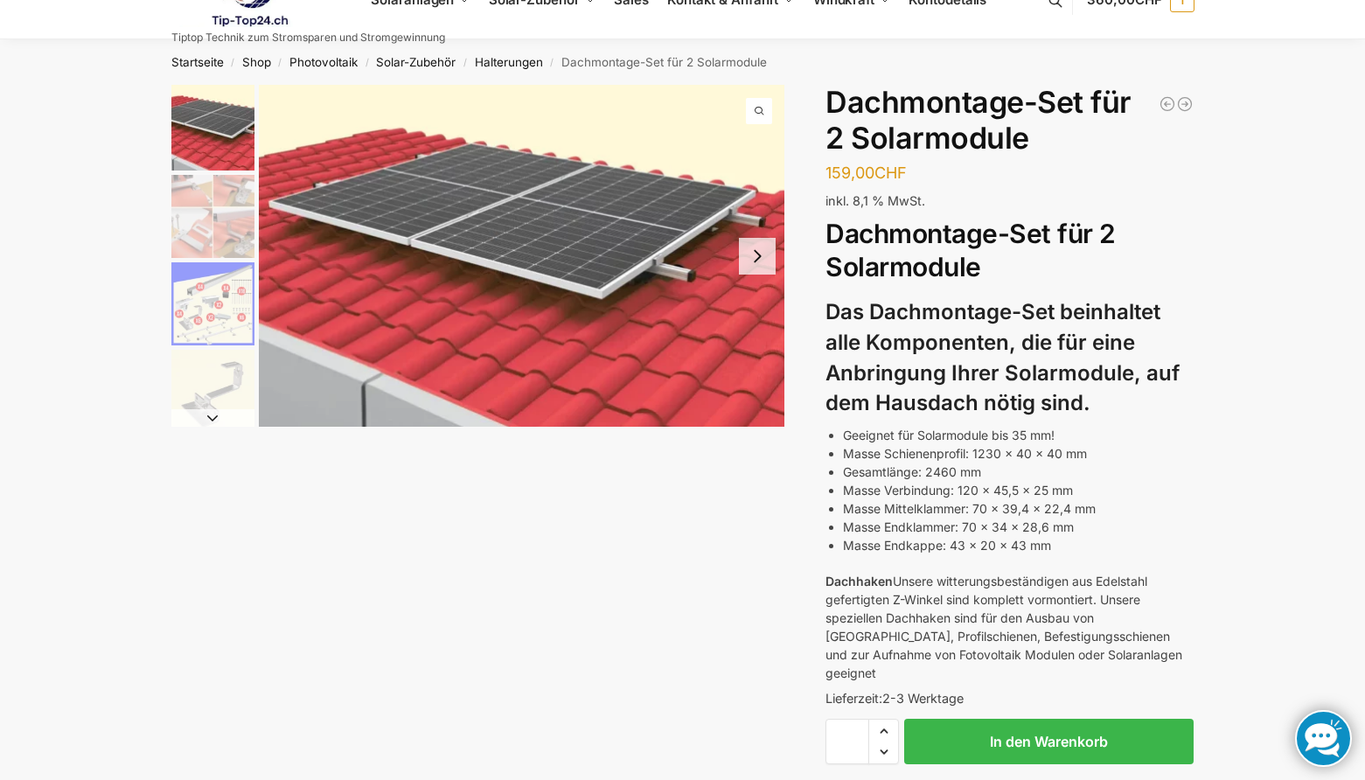
scroll to position [0, 0]
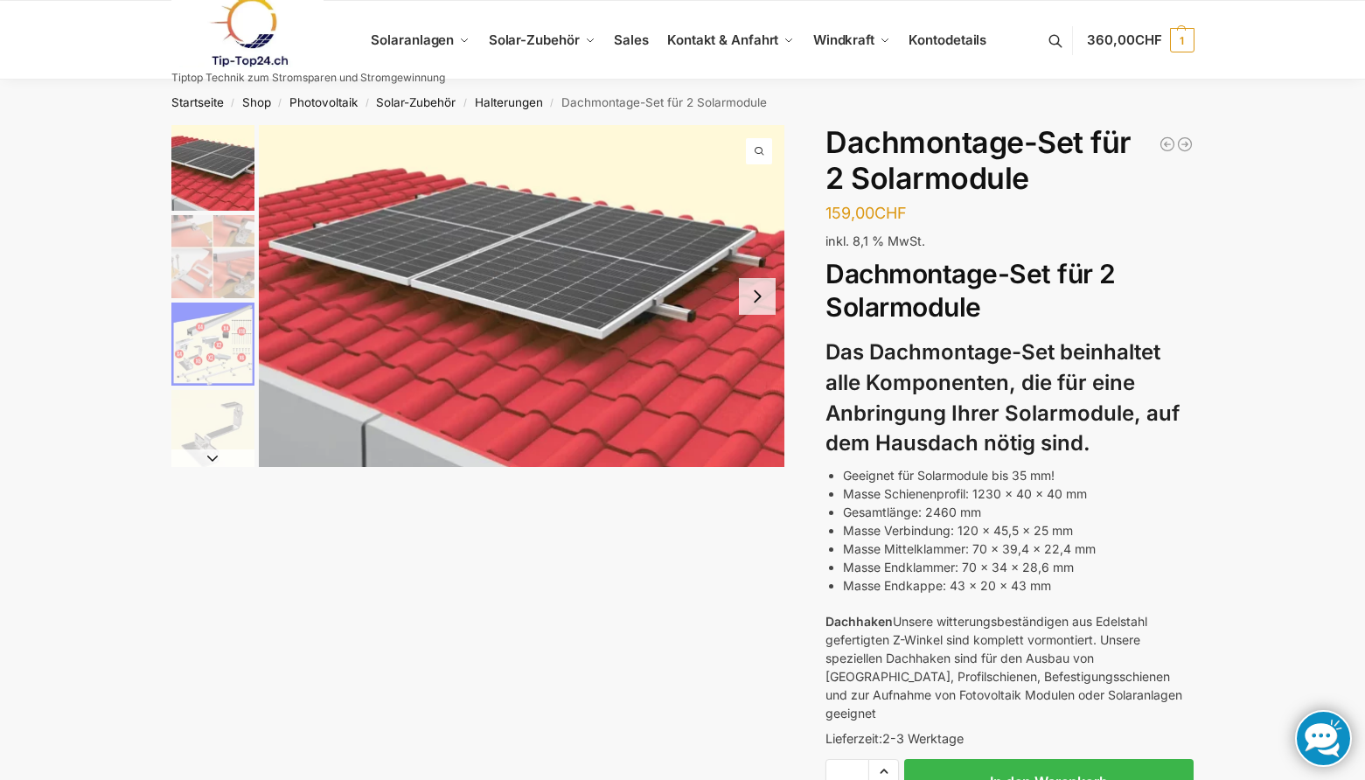
click at [215, 233] on img "2 / 5" at bounding box center [212, 256] width 83 height 83
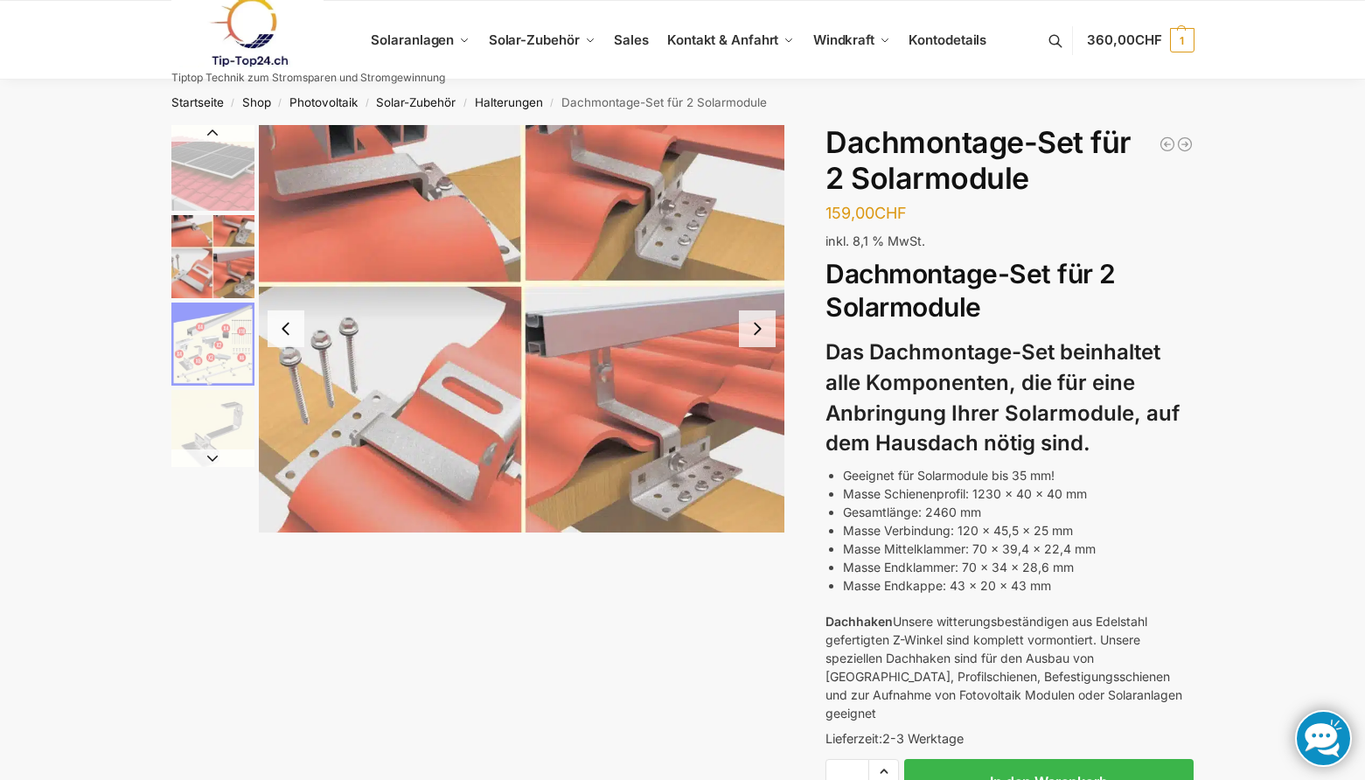
click at [757, 328] on button "Next slide" at bounding box center [757, 329] width 37 height 37
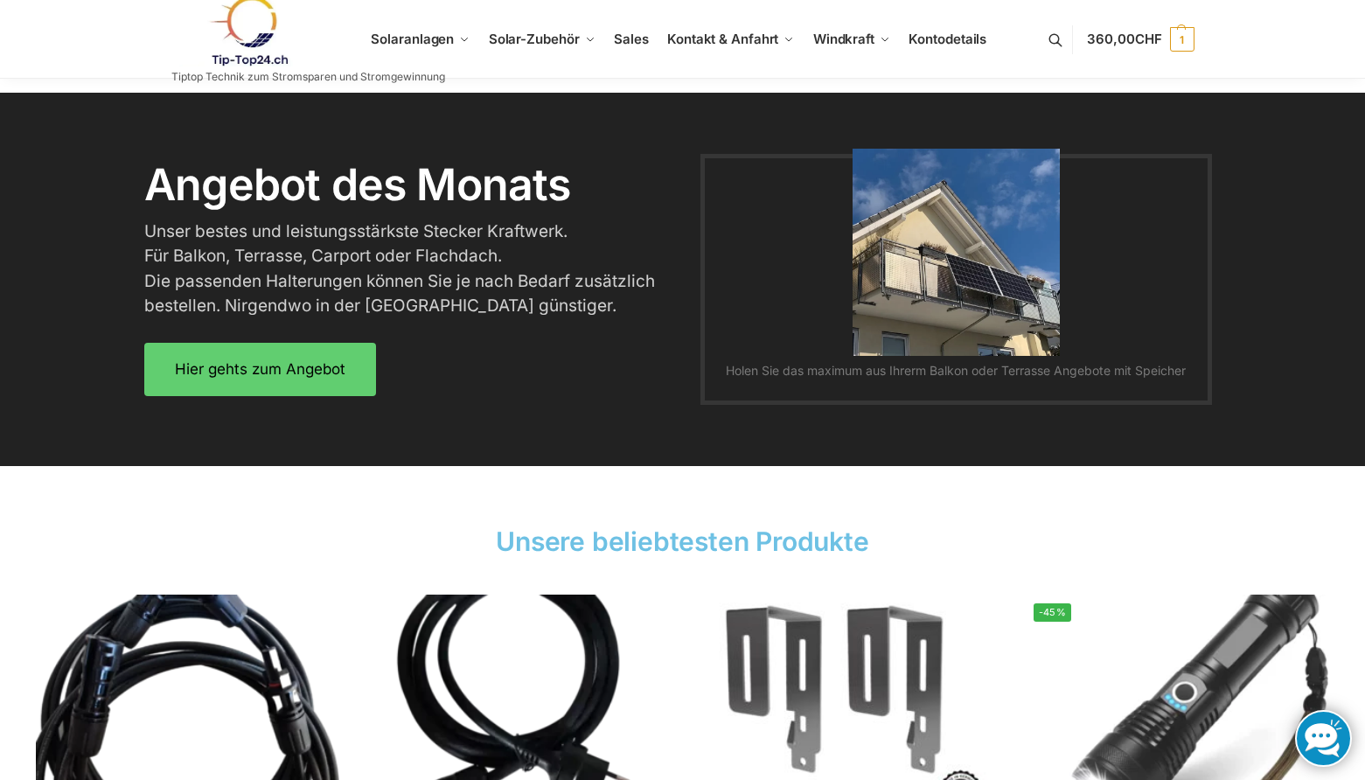
scroll to position [2274, 0]
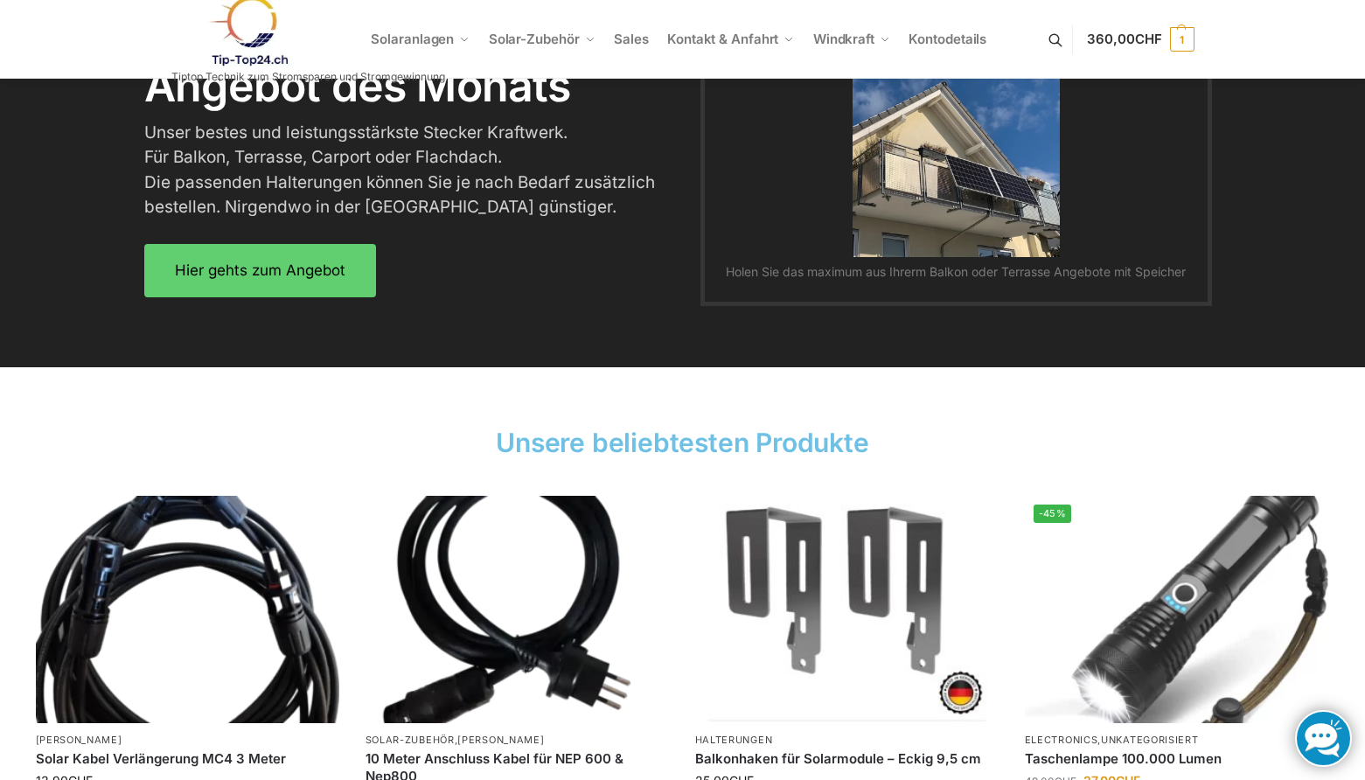
click at [1324, 57] on ul "Solaranlagen Balkonkraftwerke [GEOGRAPHIC_DATA] mit Halterungen Balkon,Wand, Te…" at bounding box center [682, 39] width 1365 height 79
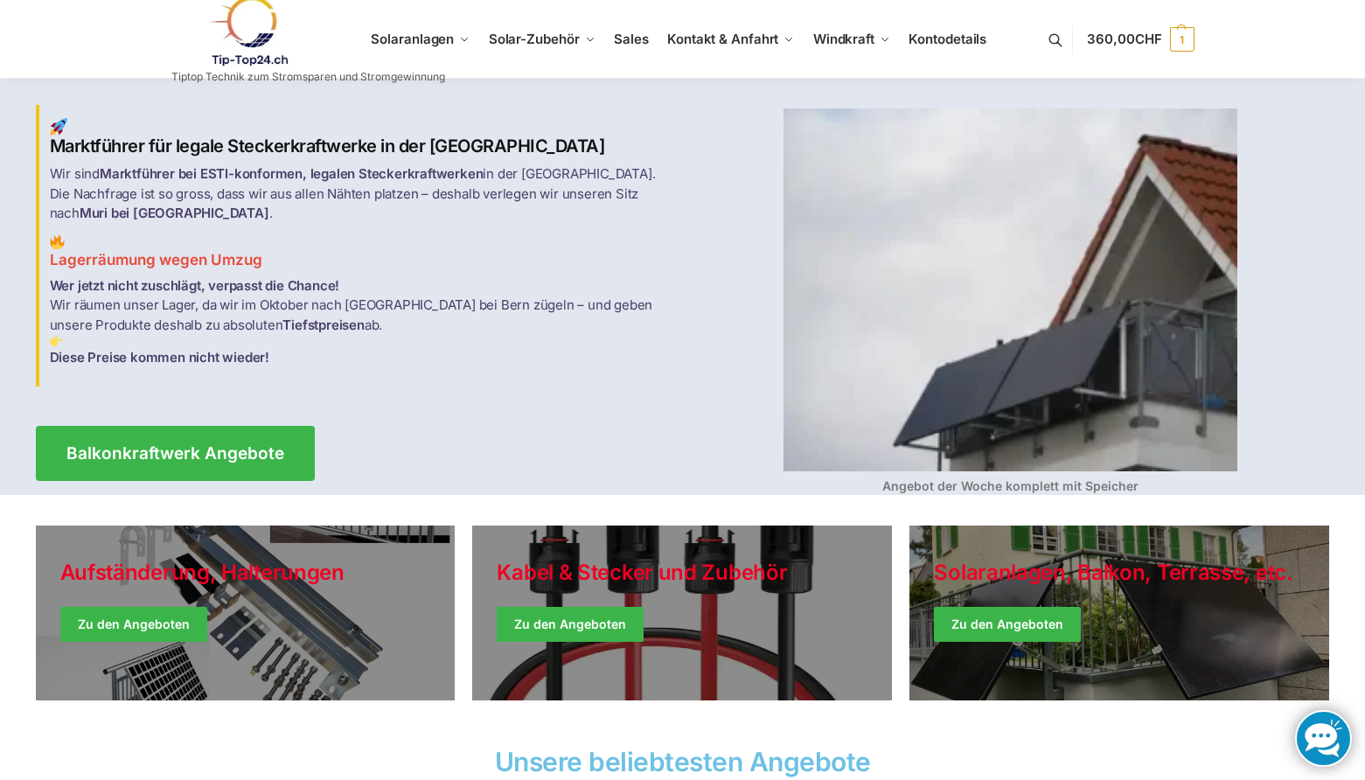
scroll to position [0, 0]
